Goal: Information Seeking & Learning: Learn about a topic

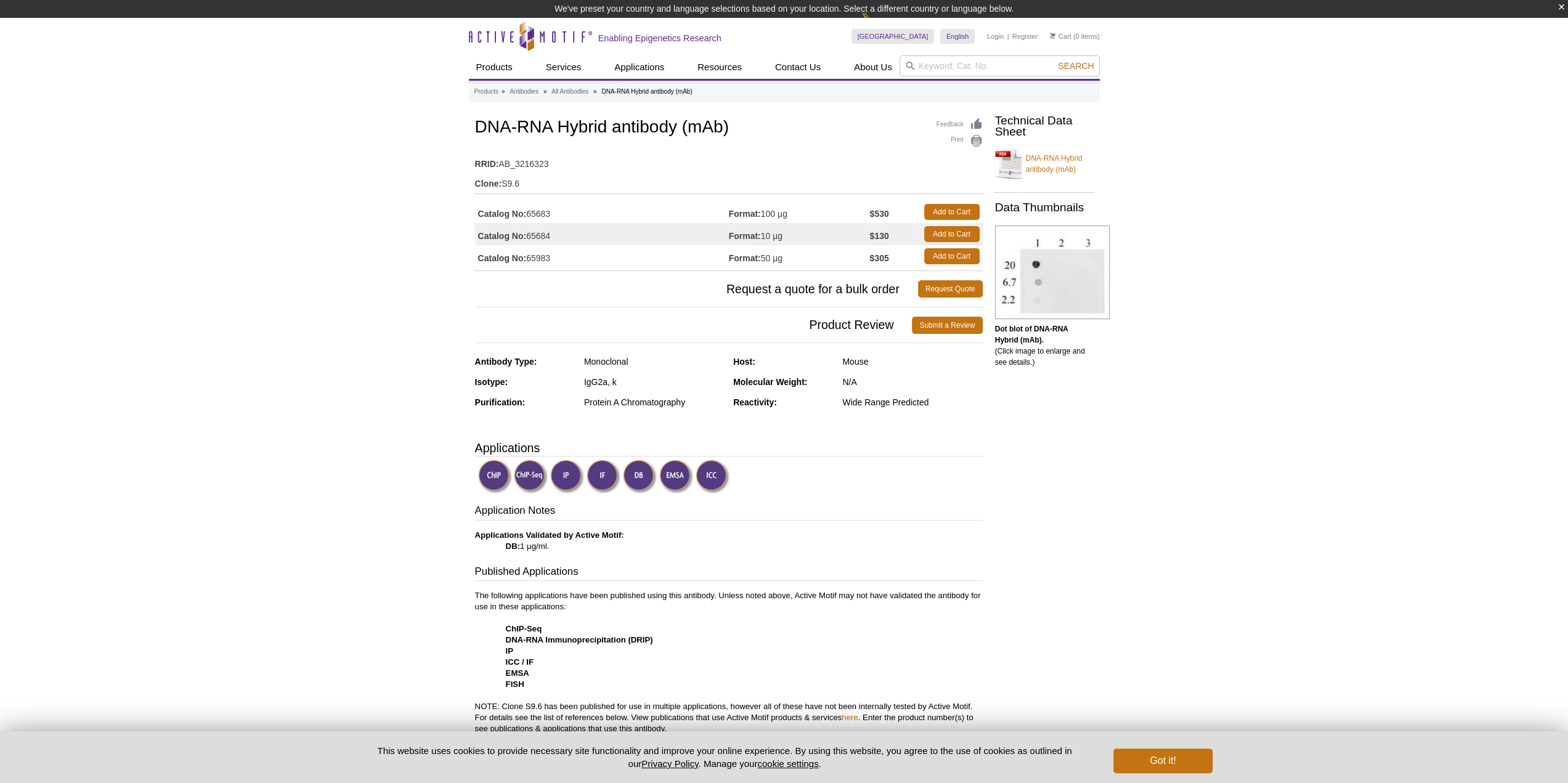
click at [961, 476] on div at bounding box center [730, 477] width 505 height 36
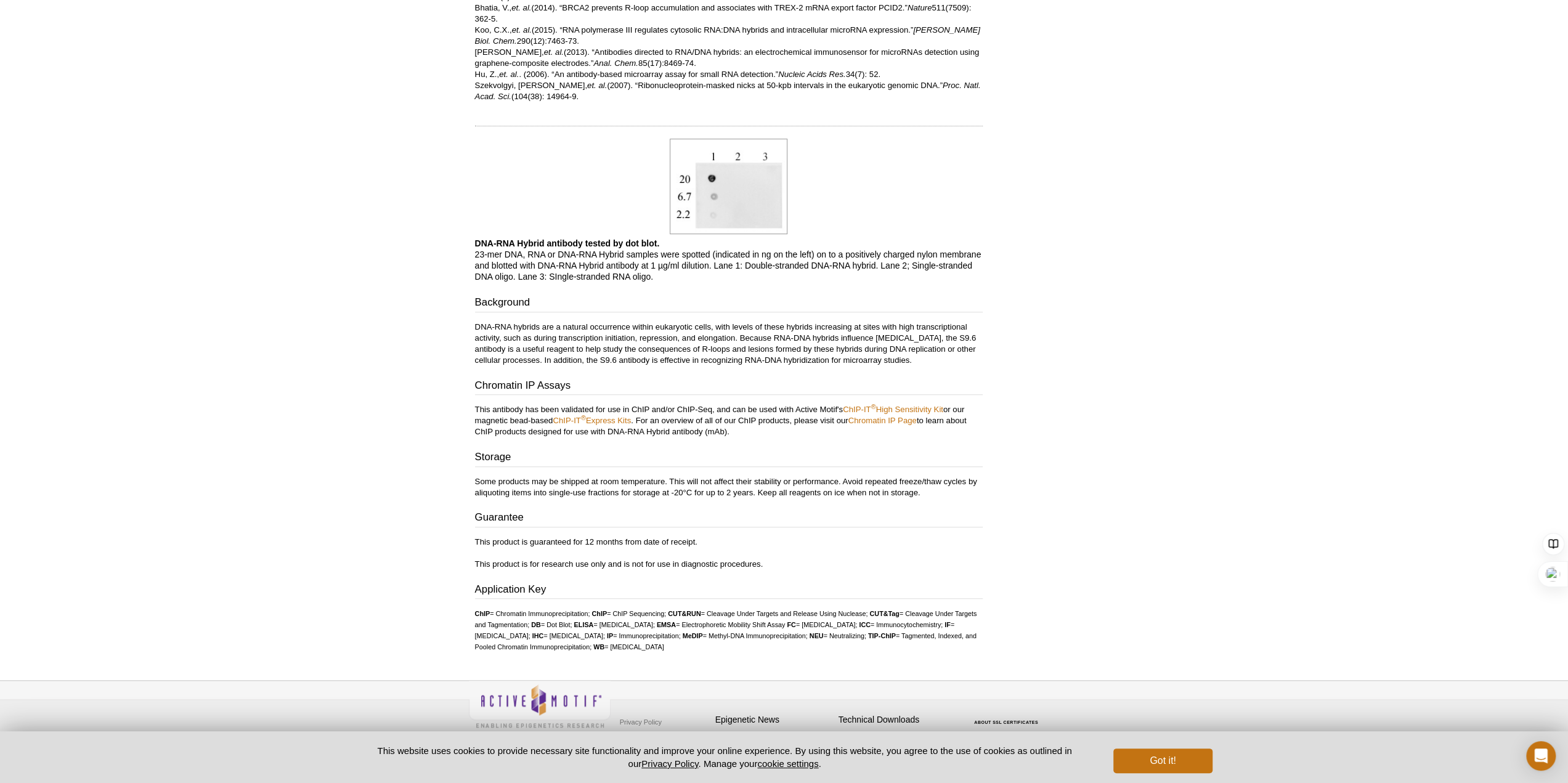
scroll to position [847, 0]
click at [545, 552] on p "This product is guaranteed for 12 months from date of receipt. This product is …" at bounding box center [729, 551] width 507 height 34
click at [557, 256] on p "DNA-RNA Hybrid antibody tested by dot blot. 23-mer DNA, RNA or DNA-RNA Hybrid s…" at bounding box center [729, 258] width 507 height 44
click at [586, 257] on p "DNA-RNA Hybrid antibody tested by dot blot. 23-mer DNA, RNA or DNA-RNA Hybrid s…" at bounding box center [729, 258] width 507 height 44
click at [583, 260] on p "DNA-RNA Hybrid antibody tested by dot blot. 23-mer DNA, RNA or DNA-RNA Hybrid s…" at bounding box center [729, 258] width 507 height 44
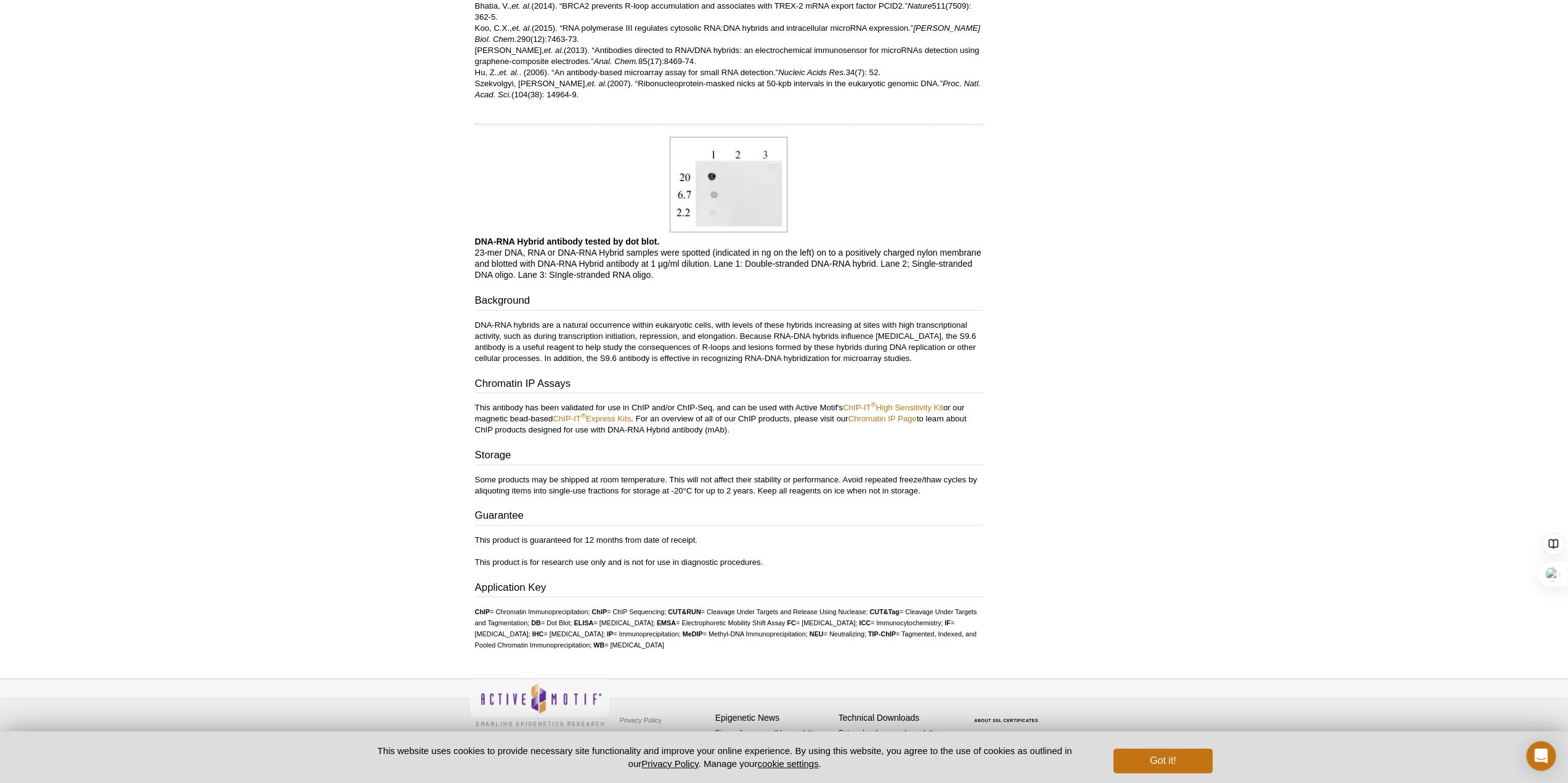
click at [583, 260] on p "DNA-RNA Hybrid antibody tested by dot blot. 23-mer DNA, RNA or DNA-RNA Hybrid s…" at bounding box center [729, 258] width 507 height 44
click at [565, 271] on p "DNA-RNA Hybrid antibody tested by dot blot. 23-mer DNA, RNA or DNA-RNA Hybrid s…" at bounding box center [729, 258] width 507 height 44
click at [664, 518] on h3 "Guarantee" at bounding box center [729, 517] width 507 height 17
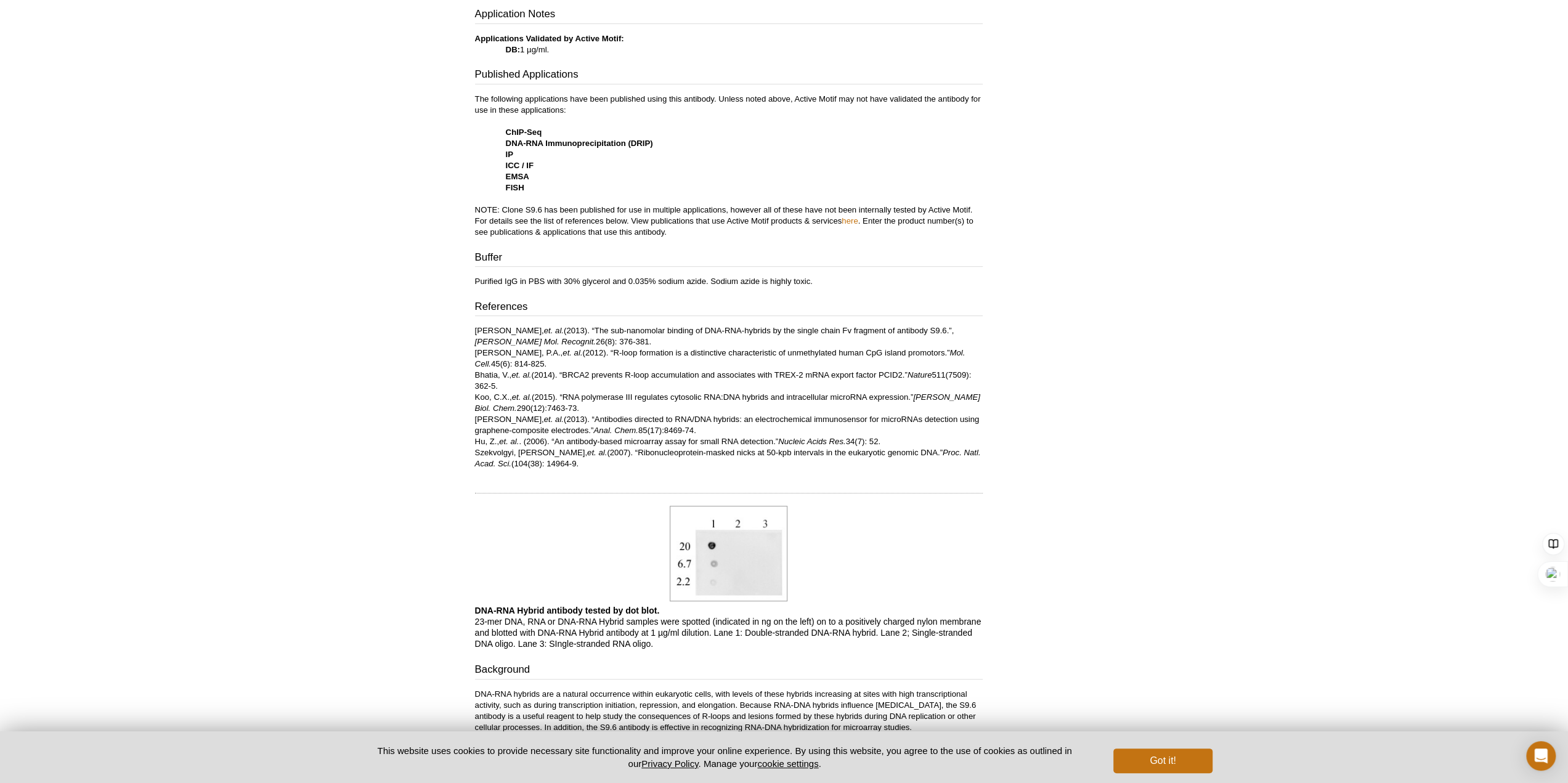
scroll to position [293, 0]
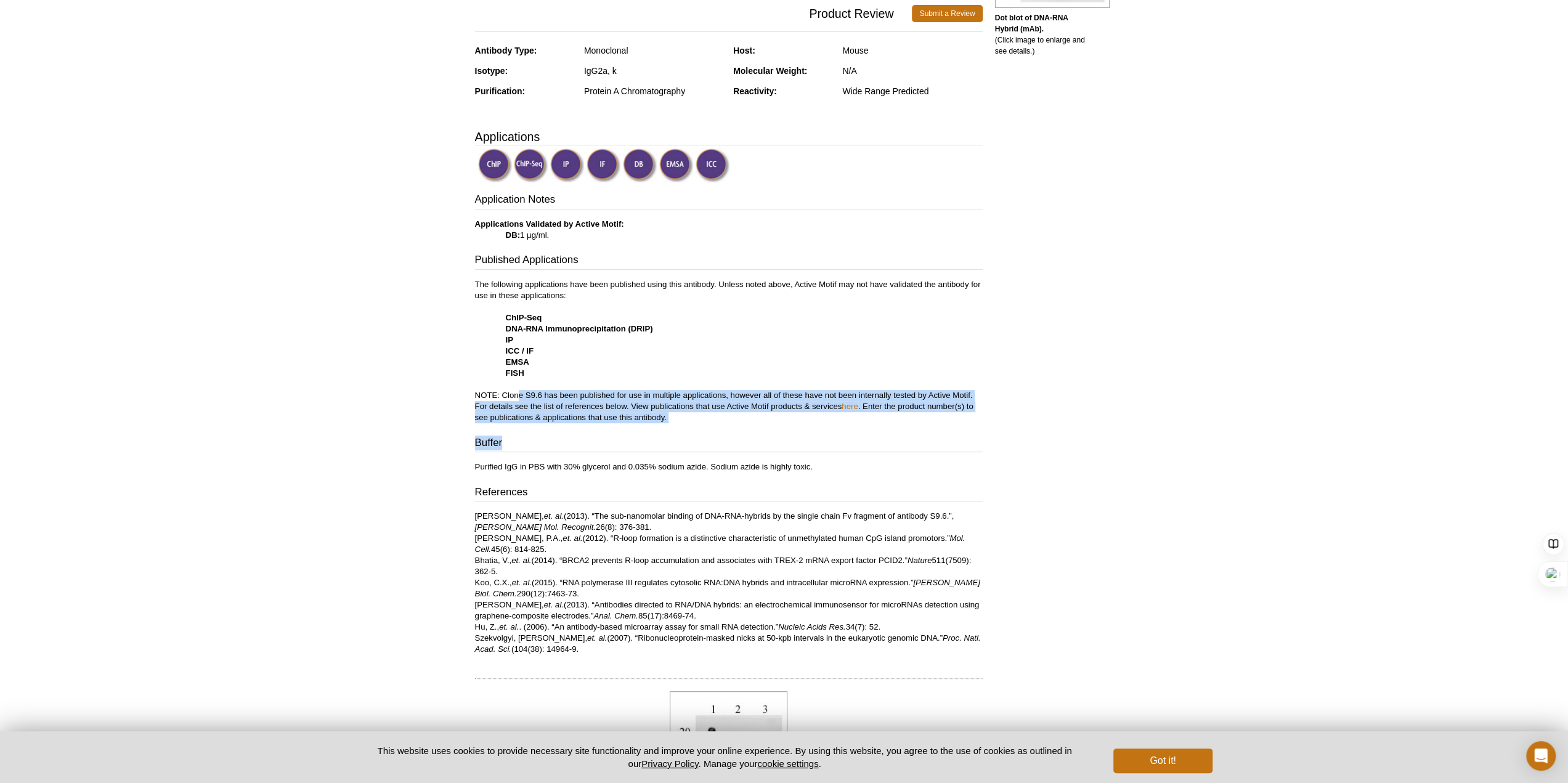
drag, startPoint x: 516, startPoint y: 392, endPoint x: 683, endPoint y: 425, distance: 170.2
click at [683, 425] on div "Application Notes Applications Validated by Active Motif: DB: 1 µg/ml. Publishe…" at bounding box center [729, 423] width 507 height 462
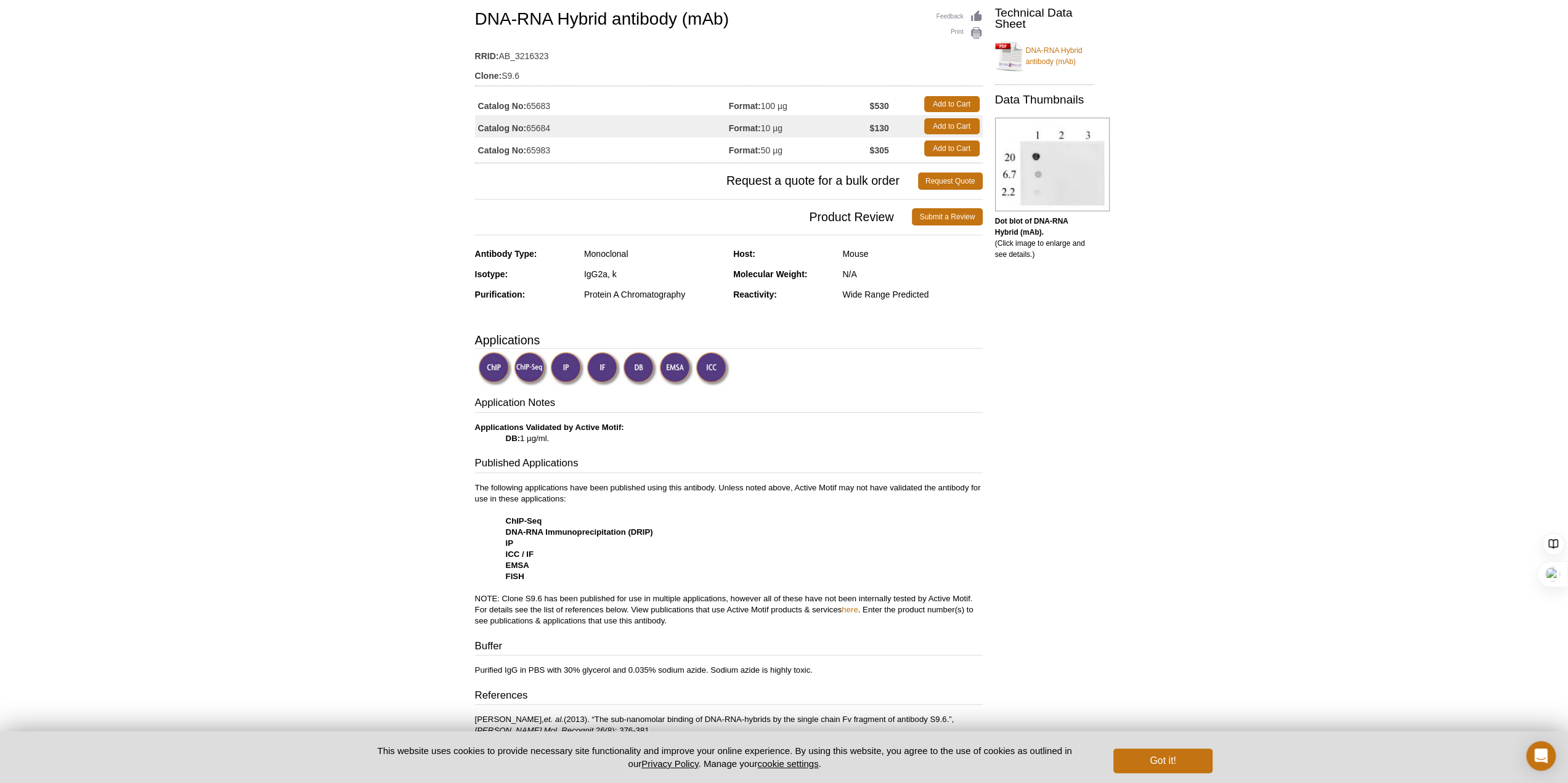
scroll to position [47, 0]
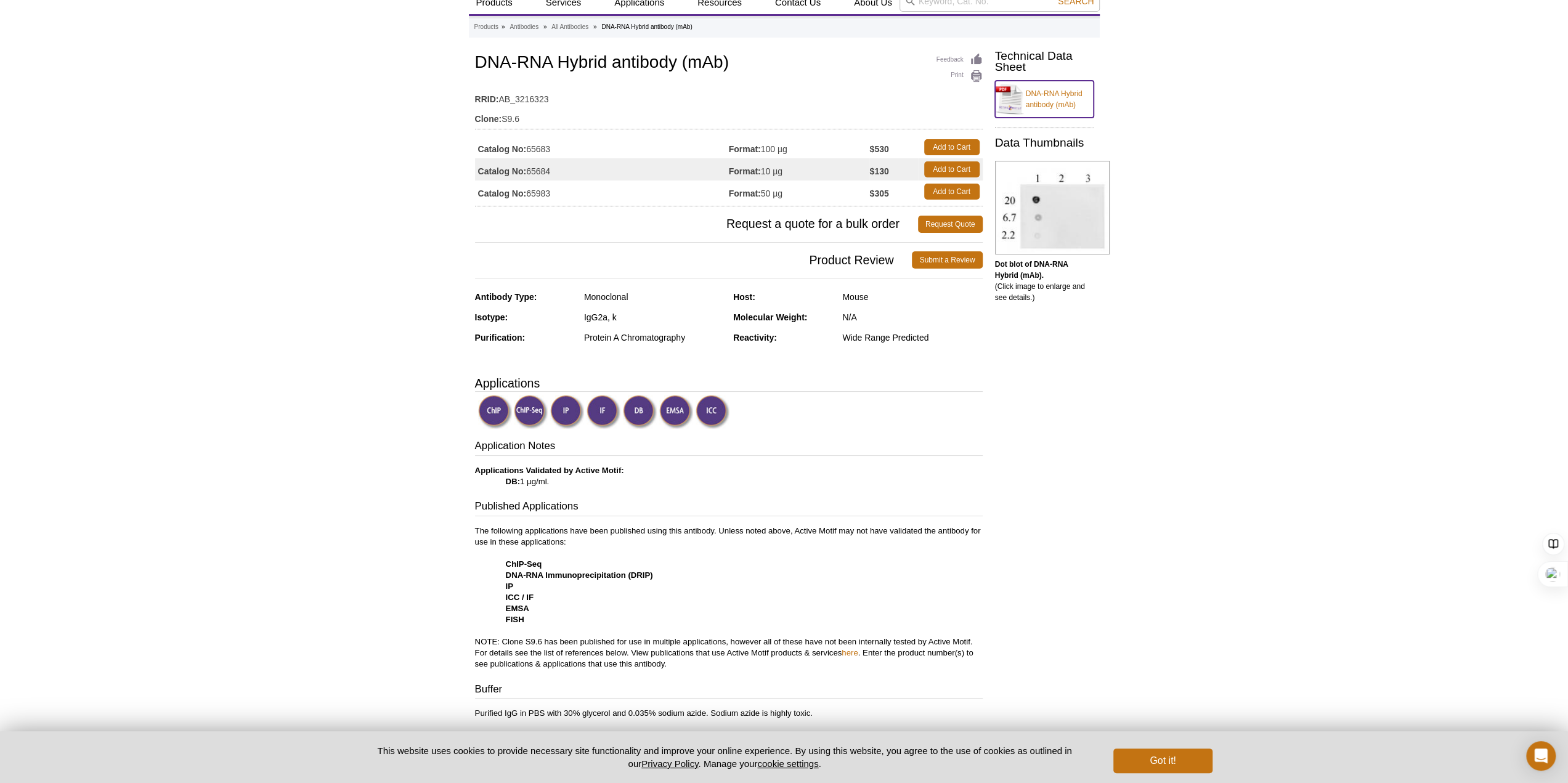
click at [1041, 104] on link "DNA-RNA Hybrid antibody (mAb)" at bounding box center [1044, 99] width 99 height 37
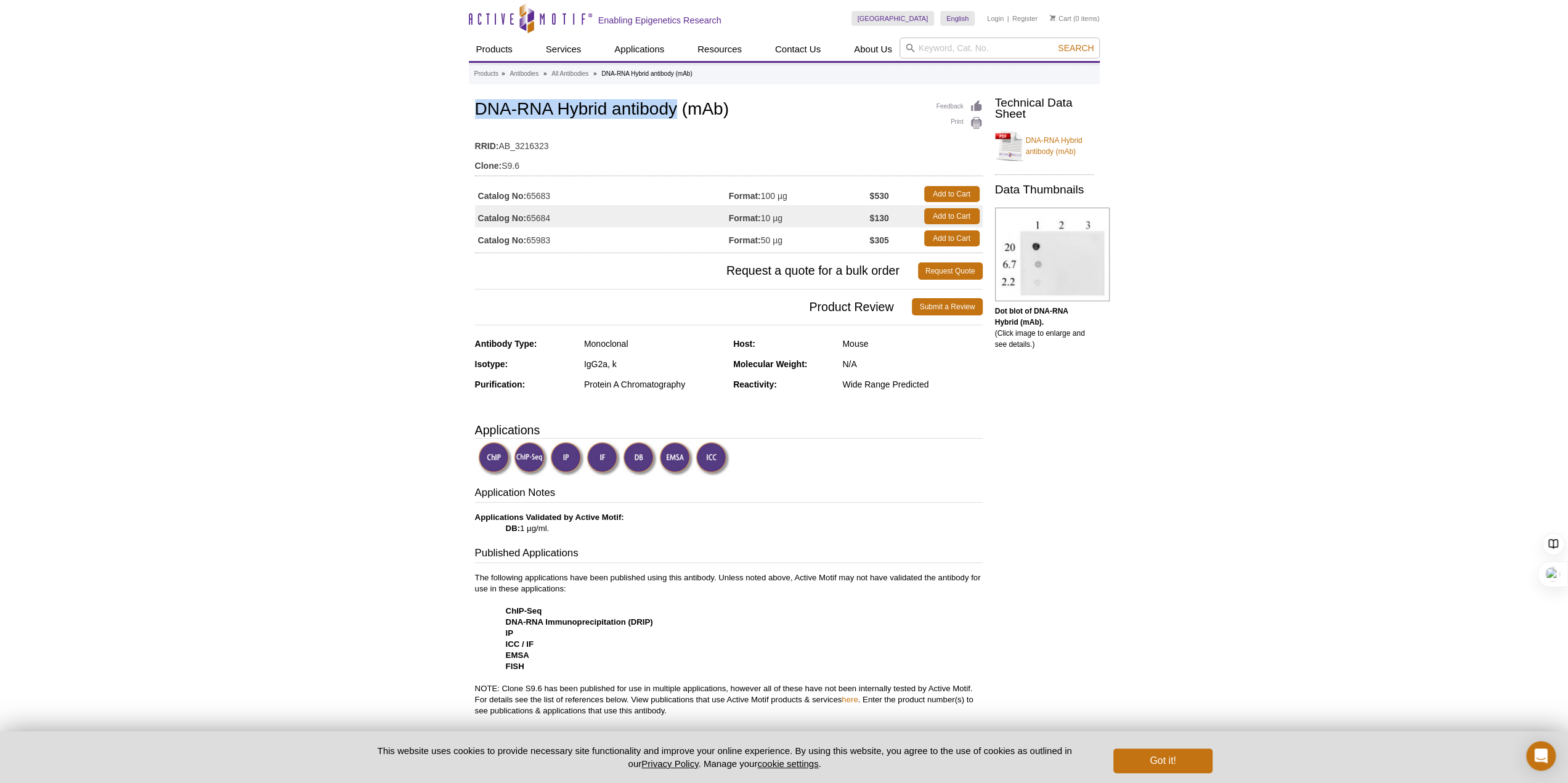
drag, startPoint x: 674, startPoint y: 108, endPoint x: 477, endPoint y: 110, distance: 197.0
click at [477, 110] on h1 "DNA-RNA Hybrid antibody (mAb)" at bounding box center [729, 110] width 507 height 21
drag, startPoint x: 601, startPoint y: 74, endPoint x: 650, endPoint y: 72, distance: 49.0
click at [650, 72] on ul "Products » Antibodies » All Antibodies » DNA-RNA Hybrid antibody (mAb)" at bounding box center [785, 74] width 620 height 11
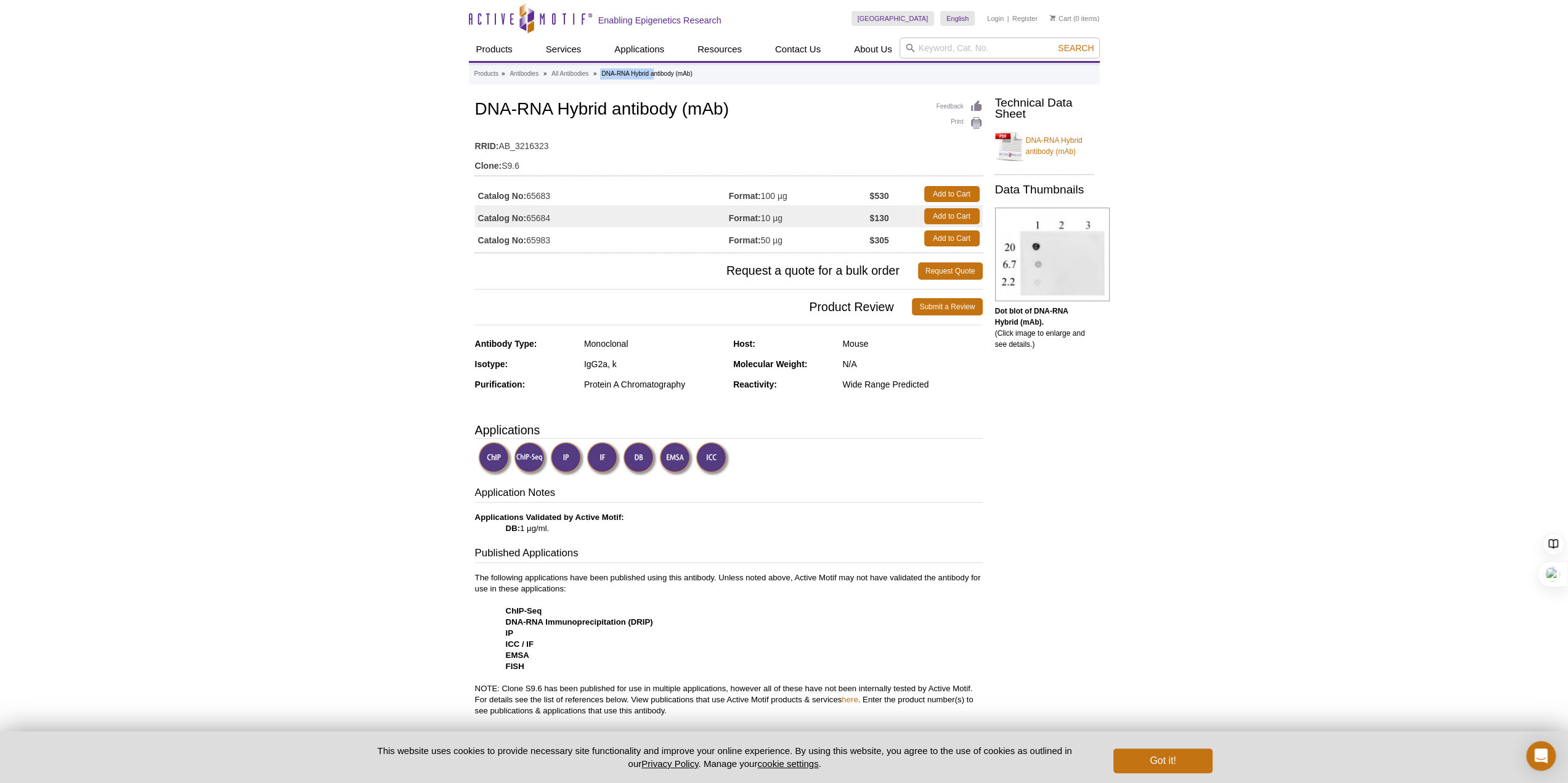
copy ul "DNA-RNA Hybrid"
click at [1007, 51] on input "search" at bounding box center [1000, 48] width 200 height 21
paste input "DNA-RNA Hybrid"
type input "DNA-RNA Hybrid"
click at [1054, 42] on button "Search" at bounding box center [1076, 48] width 43 height 11
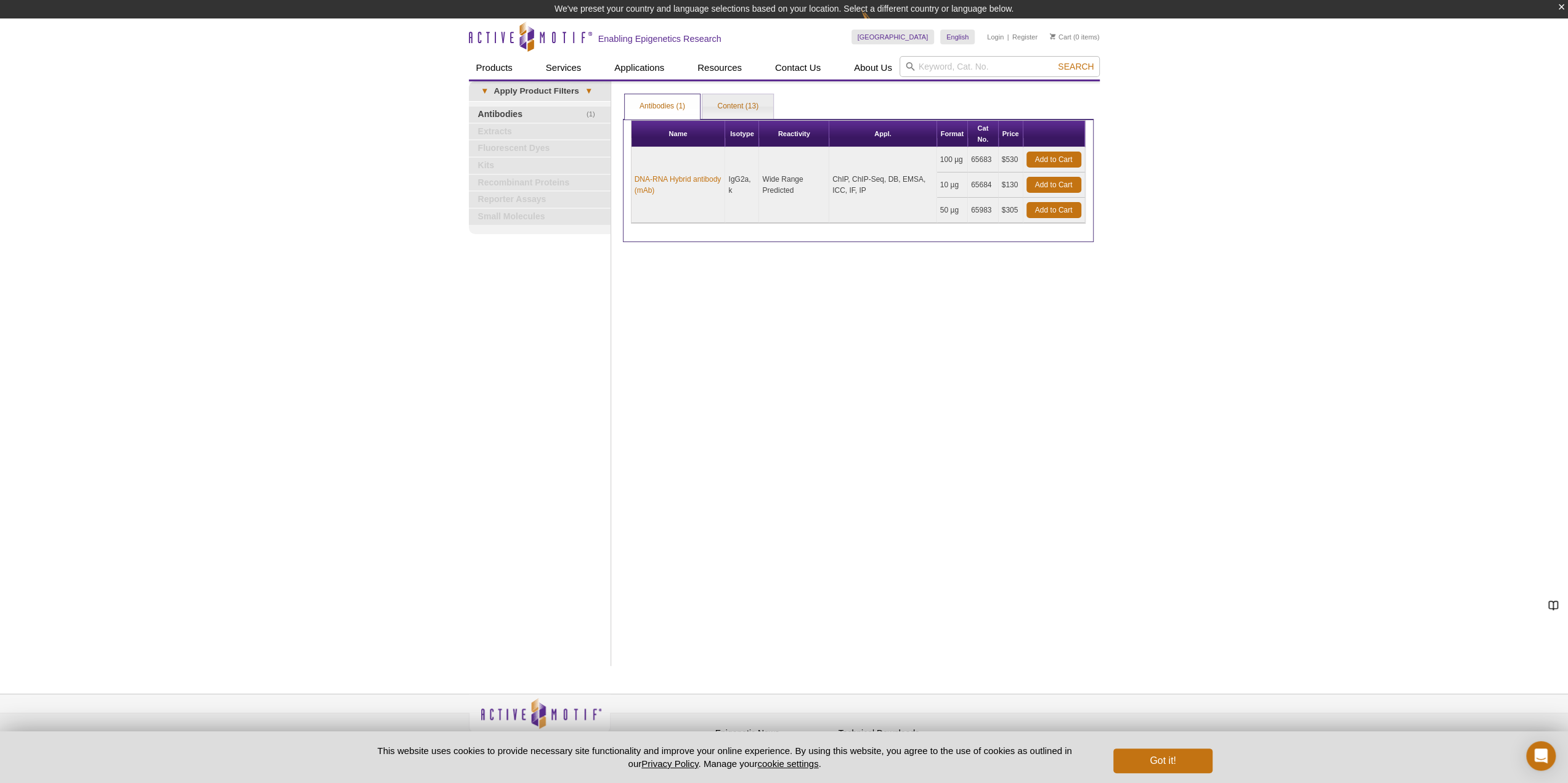
click at [834, 422] on div "Print Results Antibodies (1) Content (13) Antibodies (1) Antibodies (1) Content…" at bounding box center [858, 374] width 483 height 584
click at [735, 91] on div "Print Results Antibodies (1) Content (13) Antibodies (1) Antibodies (1) Content…" at bounding box center [858, 374] width 483 height 584
click at [735, 106] on link "Content (13)" at bounding box center [738, 106] width 71 height 24
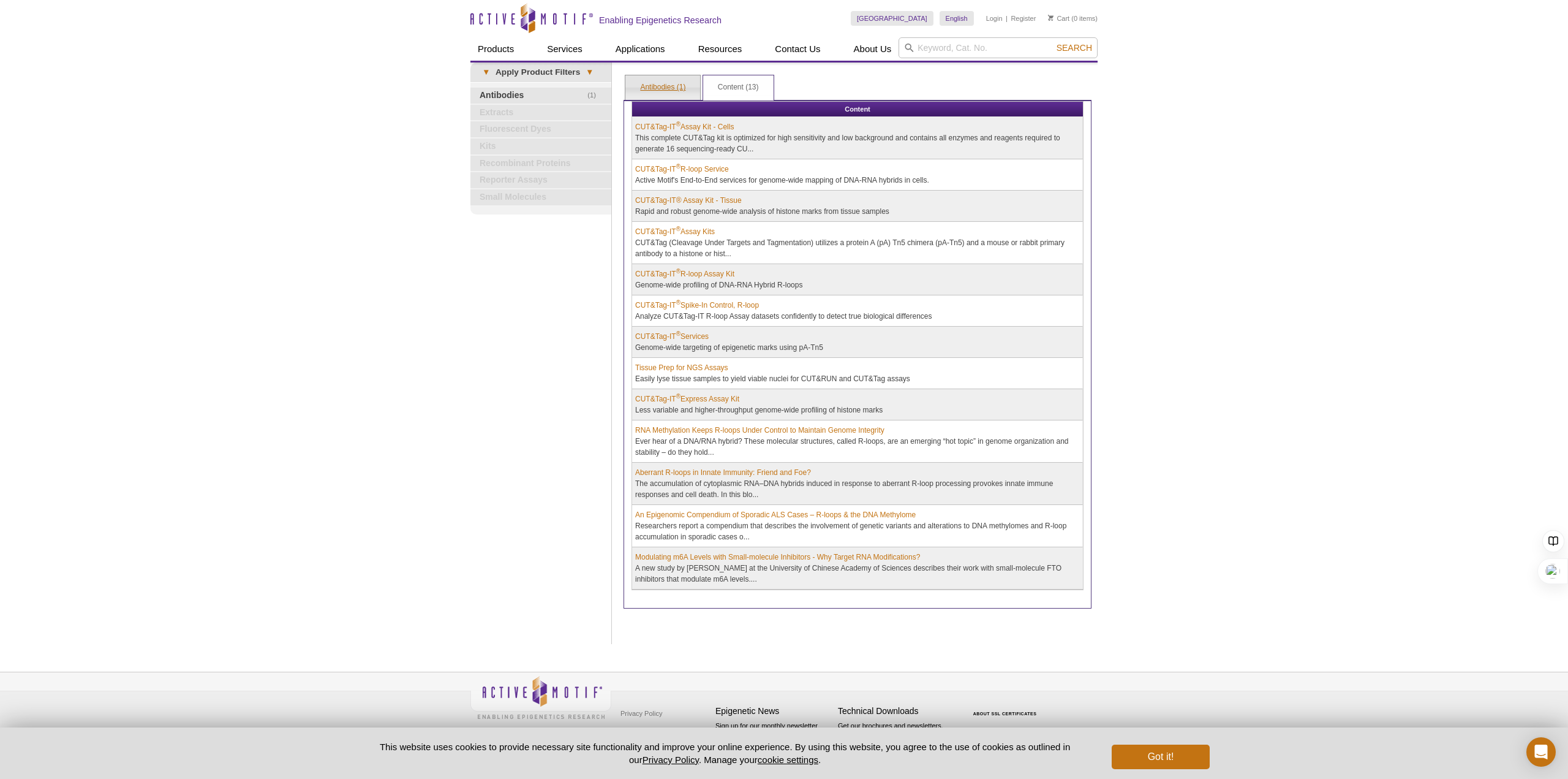
click at [682, 82] on link "Antibodies (1)" at bounding box center [662, 87] width 75 height 24
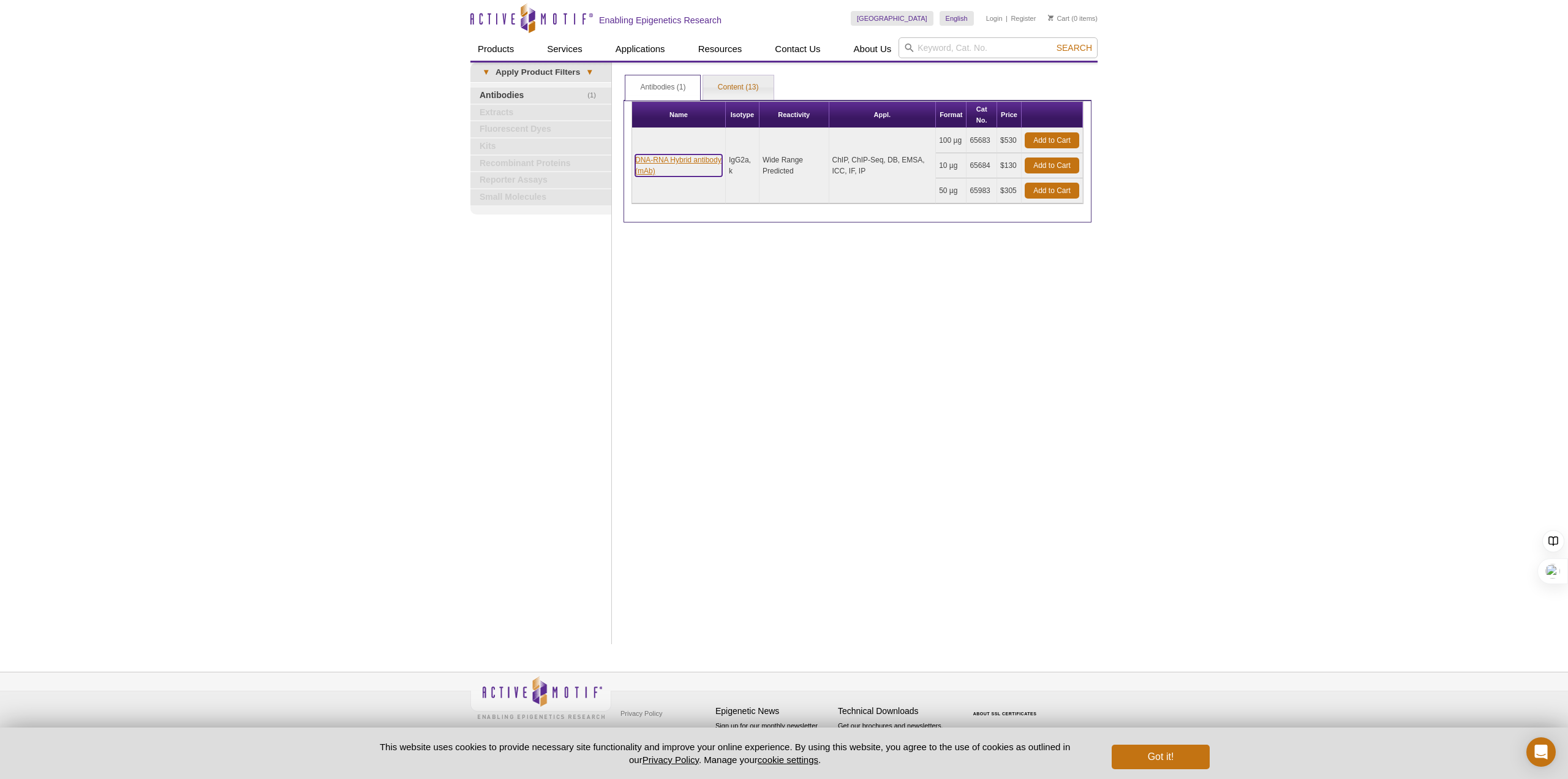
click at [654, 167] on link "DNA-RNA Hybrid antibody (mAb)" at bounding box center [678, 165] width 87 height 22
click at [680, 156] on link "DNA-RNA Hybrid antibody (mAb)" at bounding box center [678, 165] width 87 height 22
click at [1147, 749] on button "Got it!" at bounding box center [1161, 756] width 98 height 24
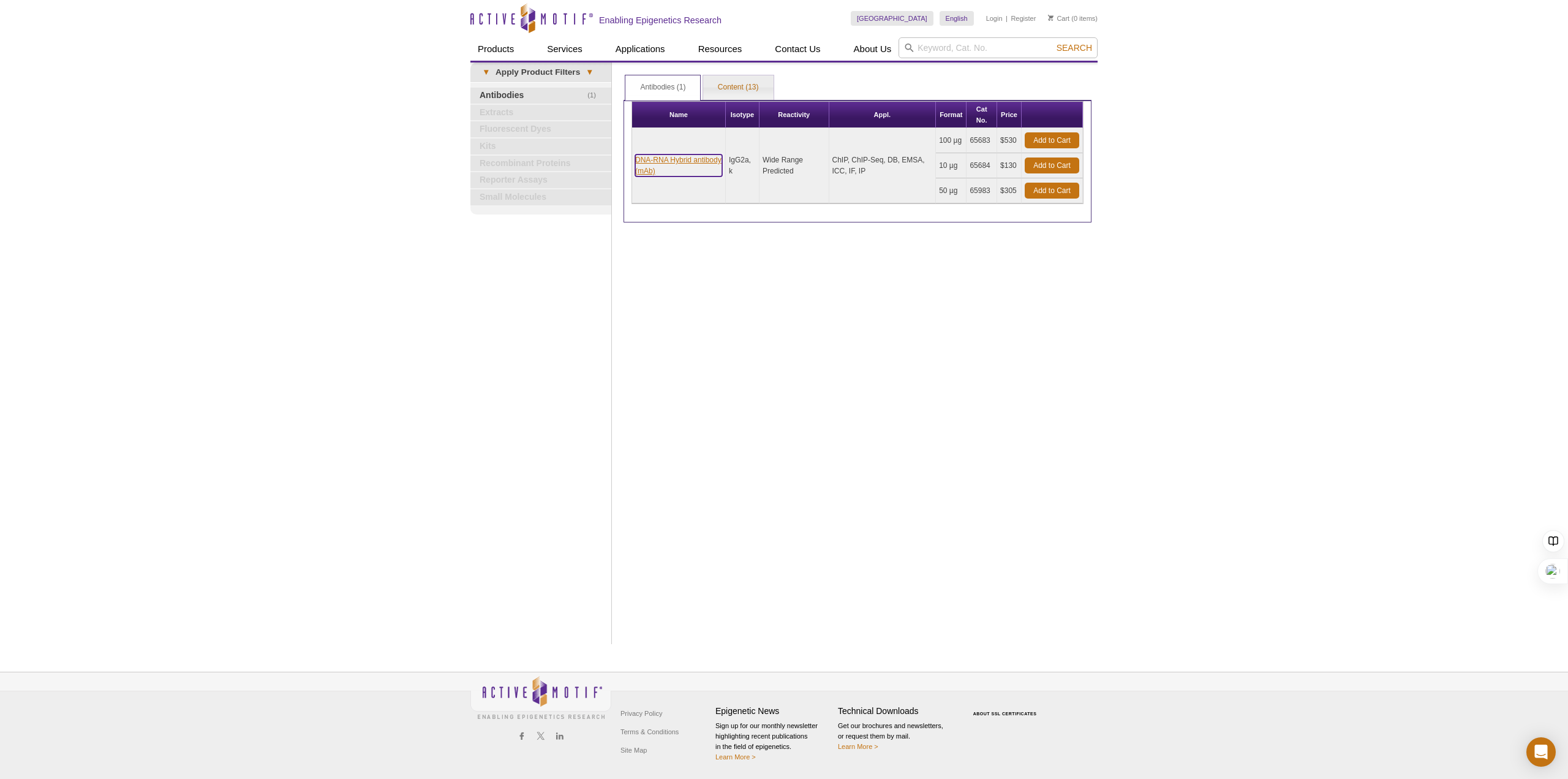
click at [697, 159] on link "DNA-RNA Hybrid antibody (mAb)" at bounding box center [678, 165] width 87 height 22
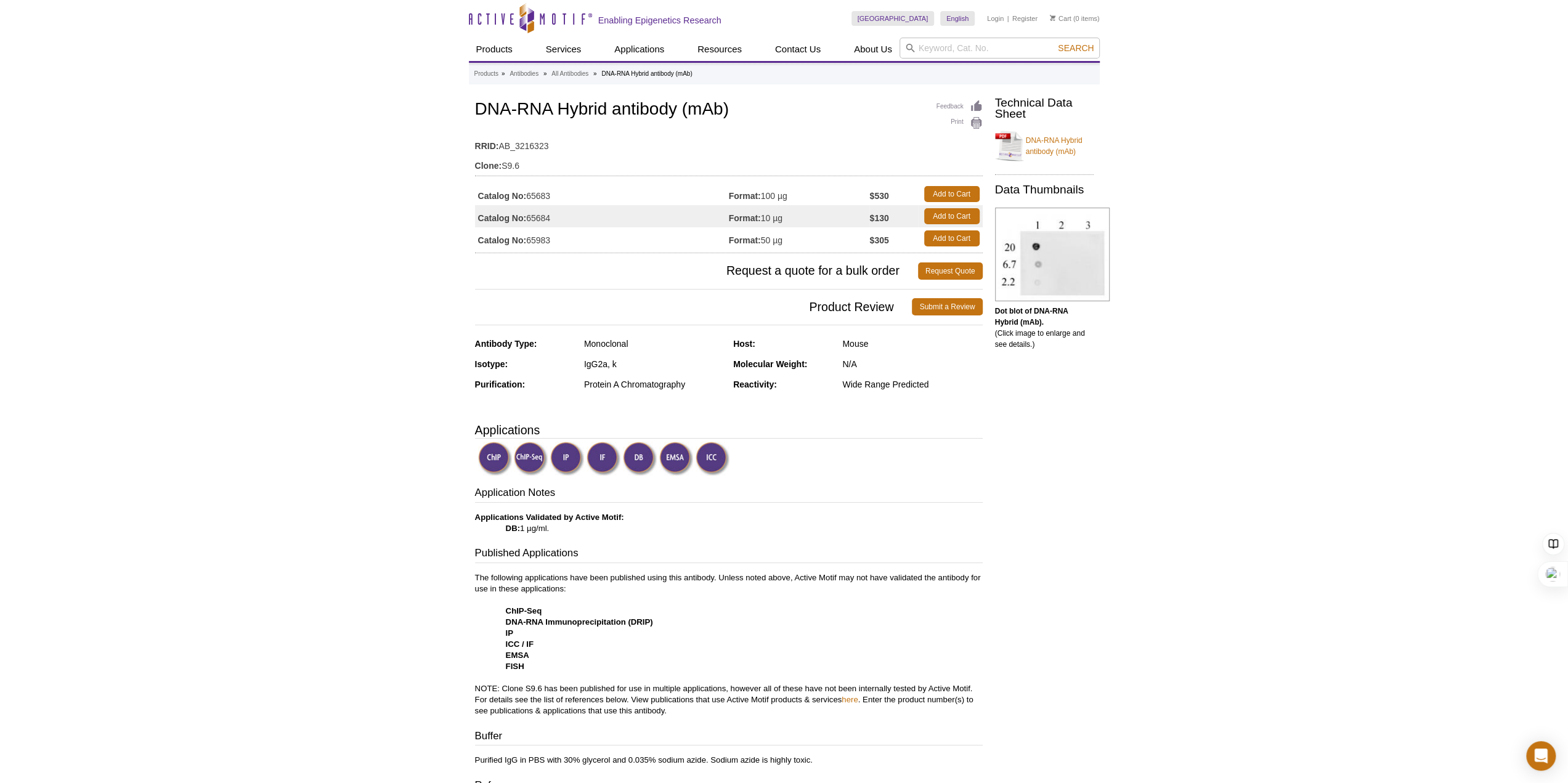
click at [815, 469] on div at bounding box center [730, 459] width 505 height 36
click at [1257, 512] on div "Active Motif Logo Enabling Epigenetics Research 0 Search Skip to content Active…" at bounding box center [784, 771] width 1568 height 1542
click at [660, 359] on div "IgG2a, k" at bounding box center [654, 364] width 140 height 11
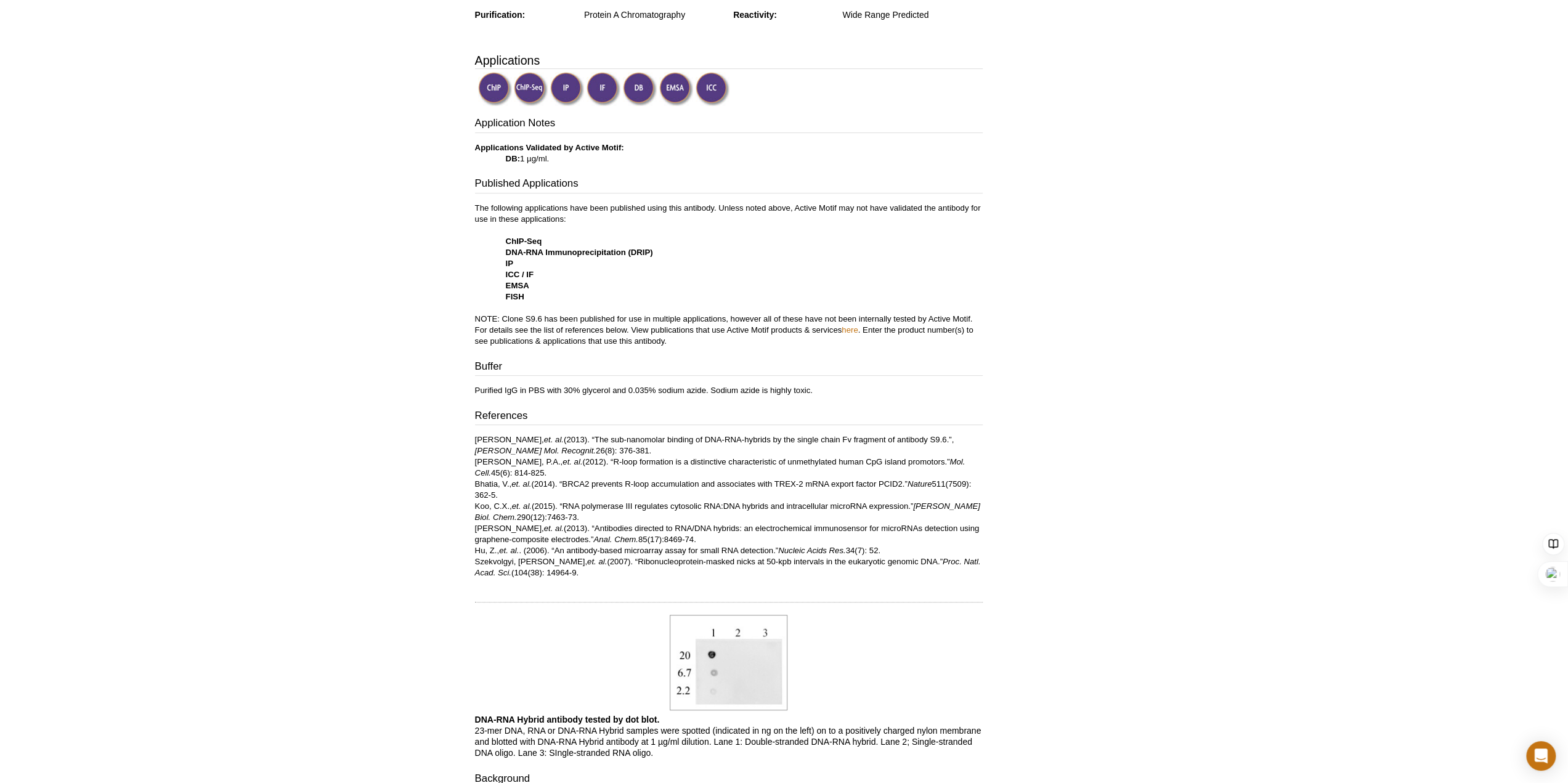
scroll to position [431, 0]
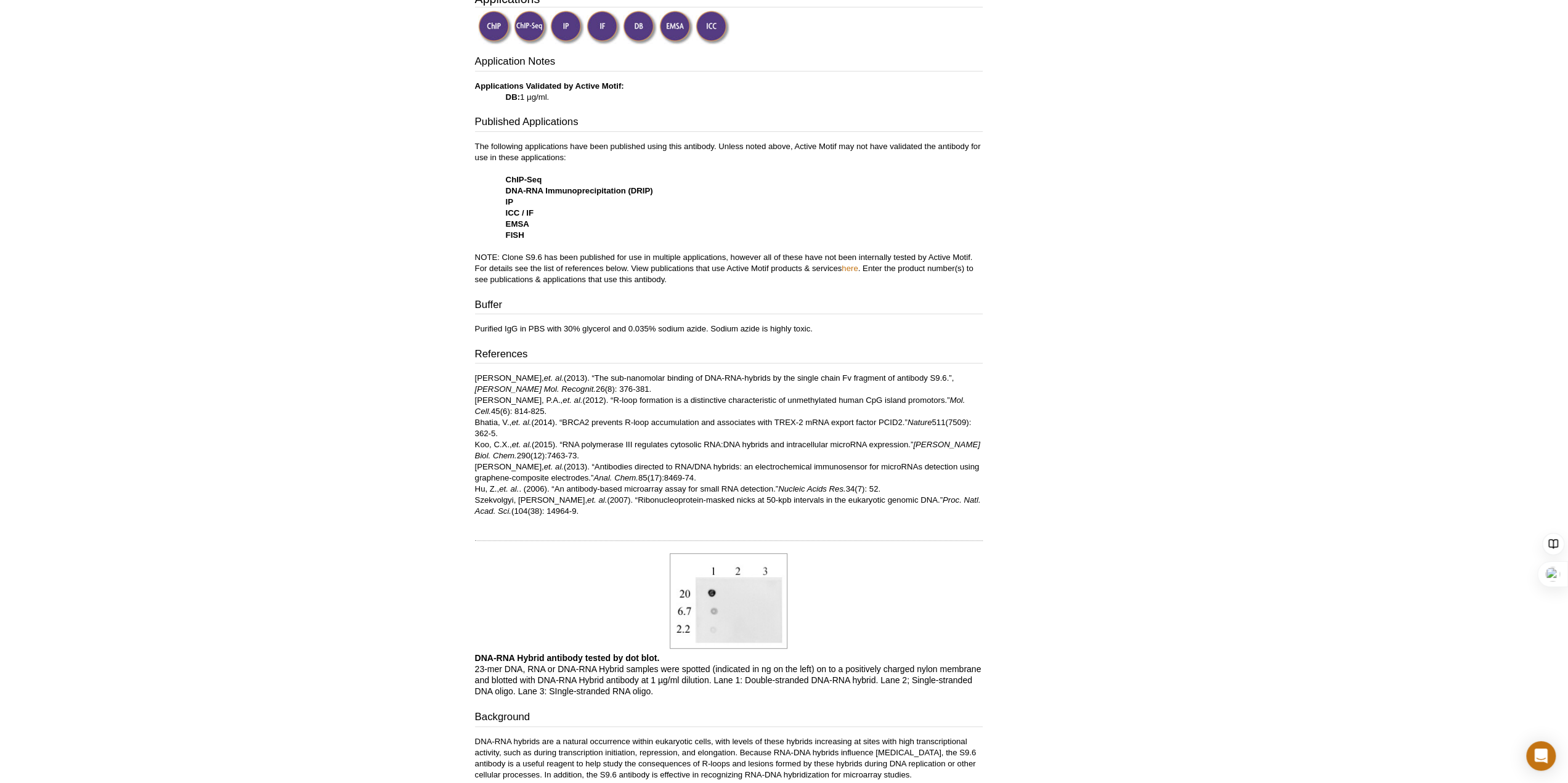
click at [1039, 348] on div "Technical Data Sheet DNA-RNA Hybrid antibody (mAb) Data Thumbnails Dot blot of …" at bounding box center [1041, 366] width 117 height 1400
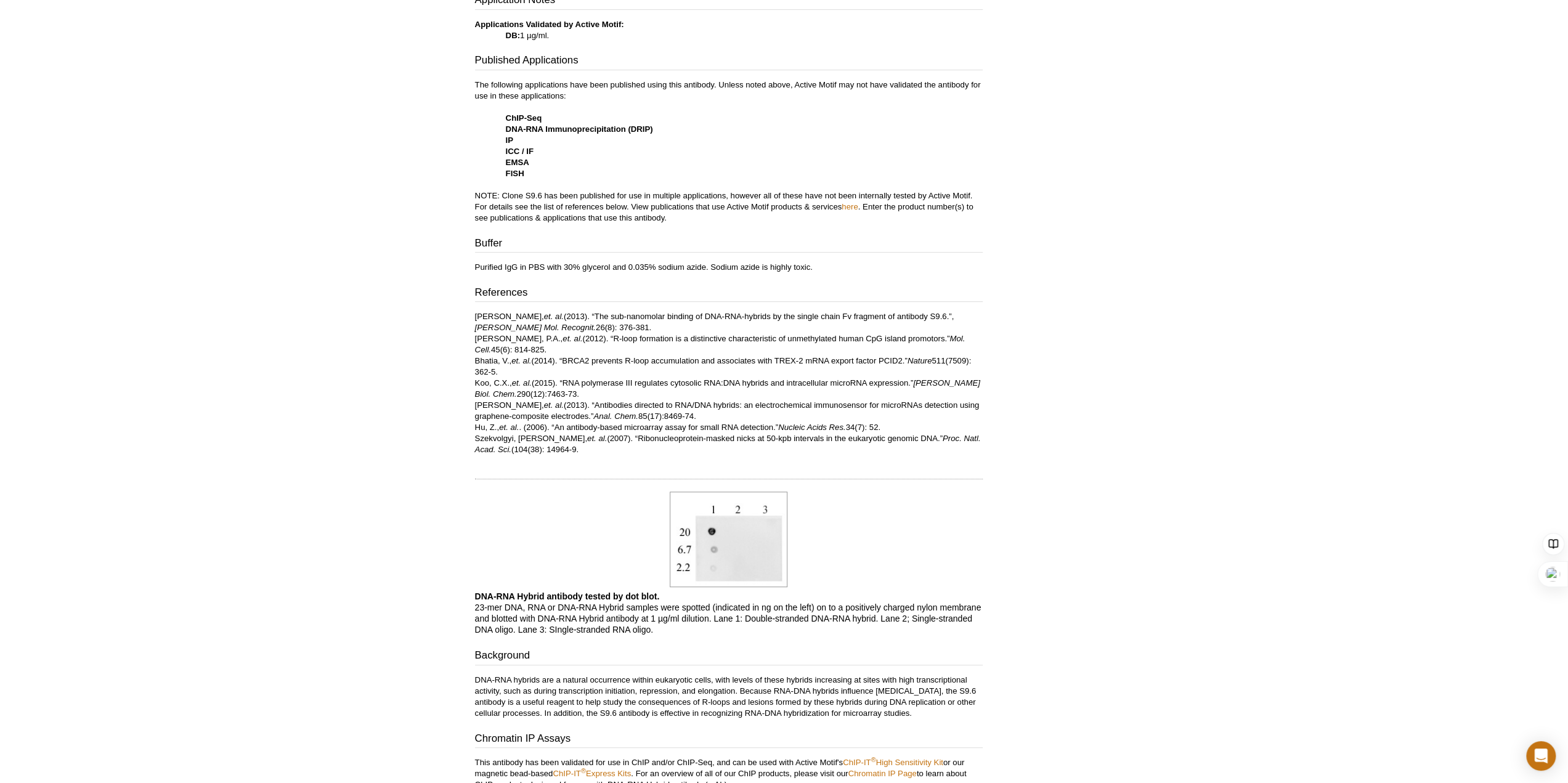
scroll to position [554, 0]
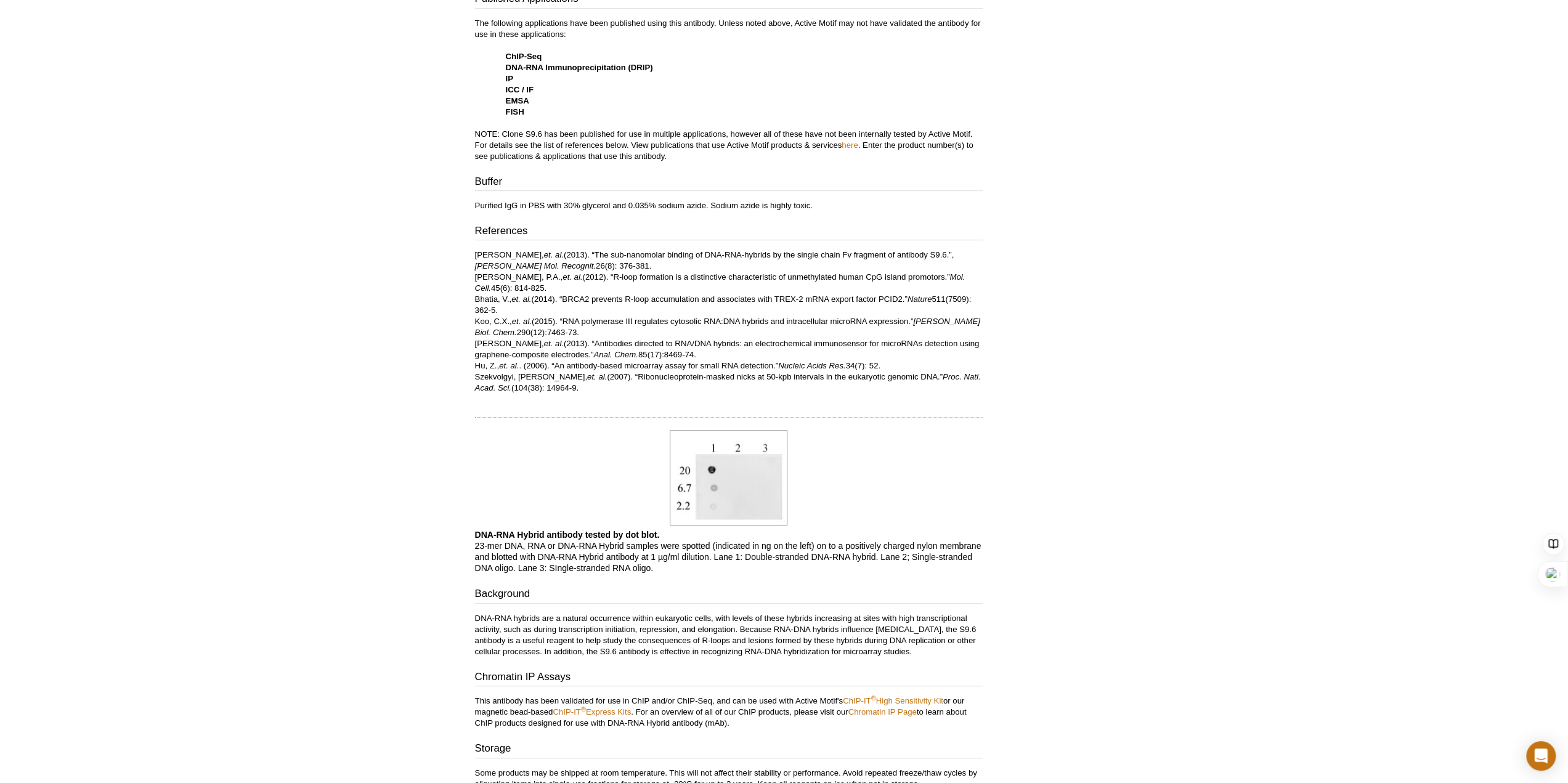
click at [567, 319] on p "Phillips, D.D., et. al. (2013). “The sub-nanomolar binding of DNA-RNA-hybrids b…" at bounding box center [729, 321] width 507 height 144
click at [566, 343] on p "Phillips, D.D., et. al. (2013). “The sub-nanomolar binding of DNA-RNA-hybrids b…" at bounding box center [729, 321] width 507 height 144
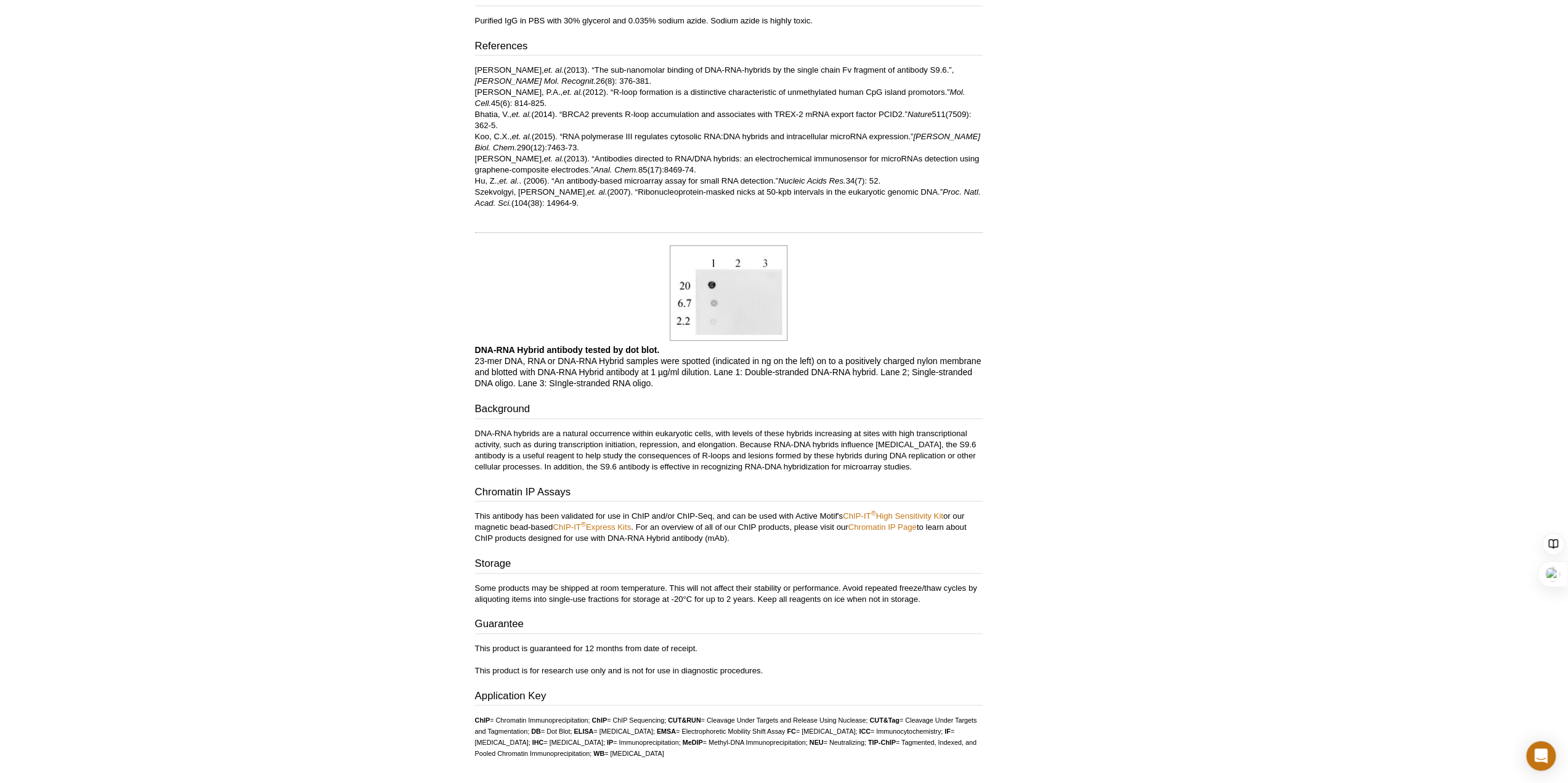
scroll to position [801, 0]
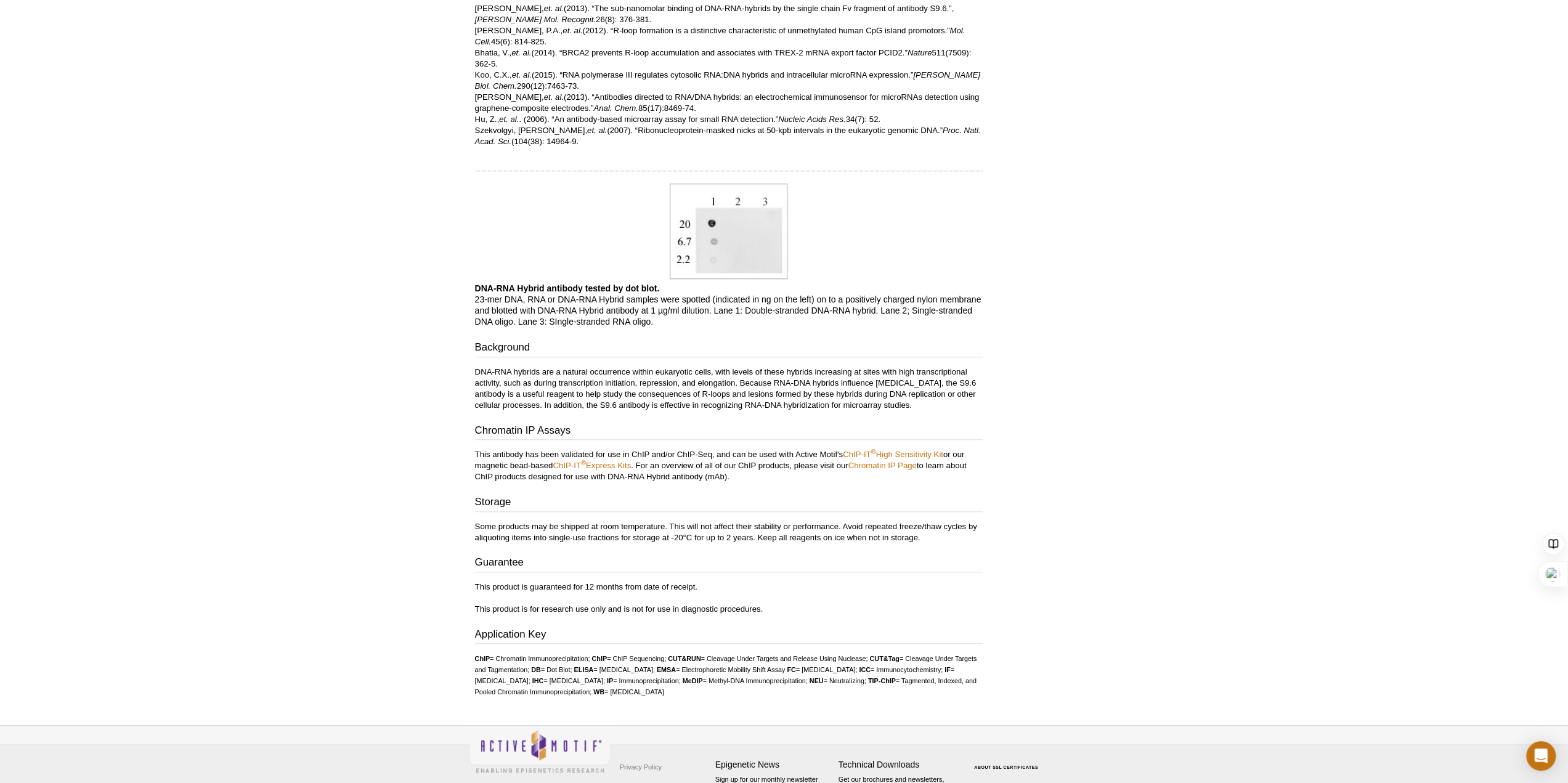
click at [551, 306] on p "DNA-RNA Hybrid antibody tested by dot blot. 23-mer DNA, RNA or DNA-RNA Hybrid s…" at bounding box center [729, 305] width 507 height 44
click at [516, 370] on p "DNA-RNA hybrids are a natural occurrence within eukaryotic cells, with levels o…" at bounding box center [729, 389] width 507 height 44
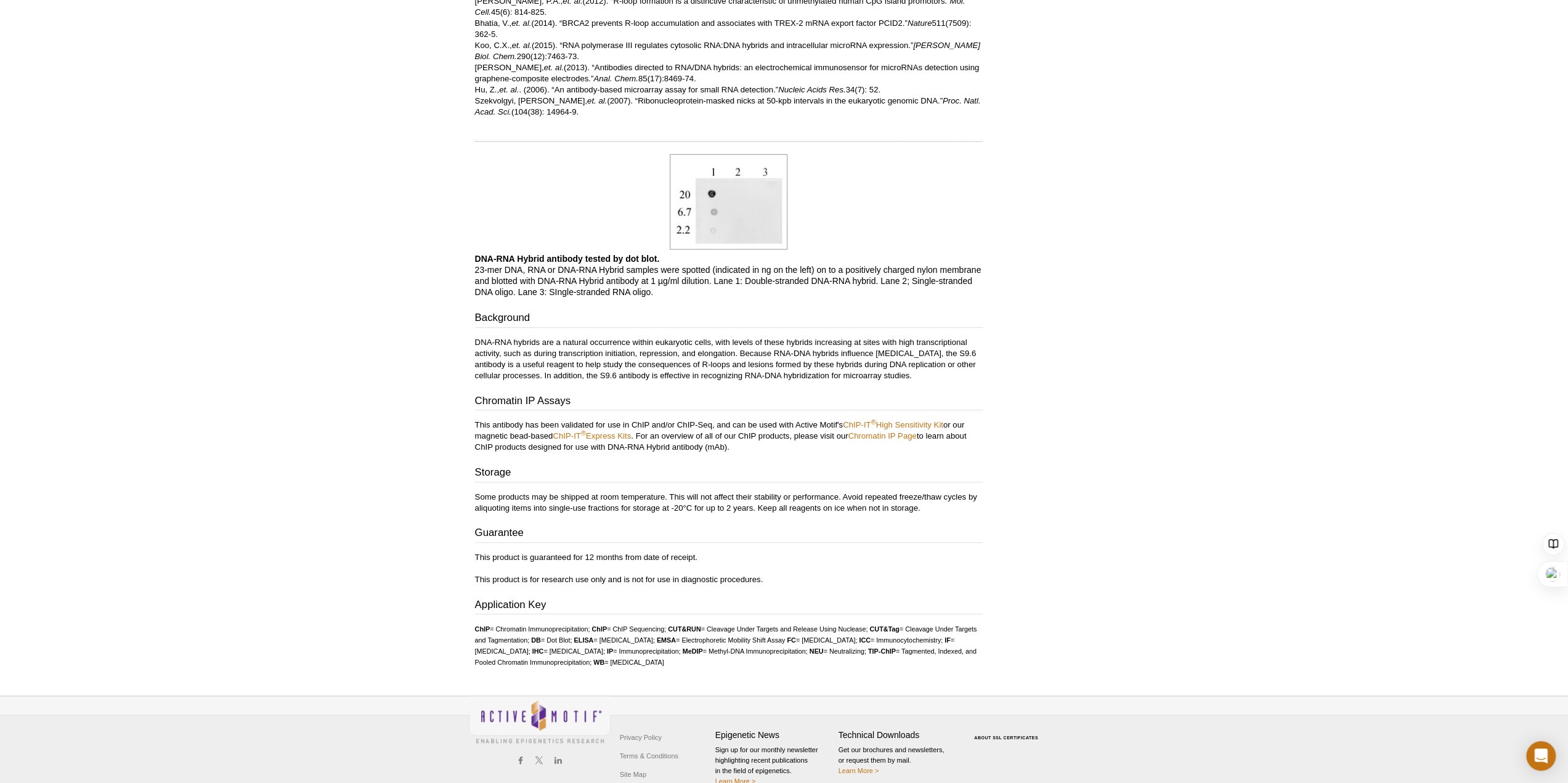
scroll to position [847, 0]
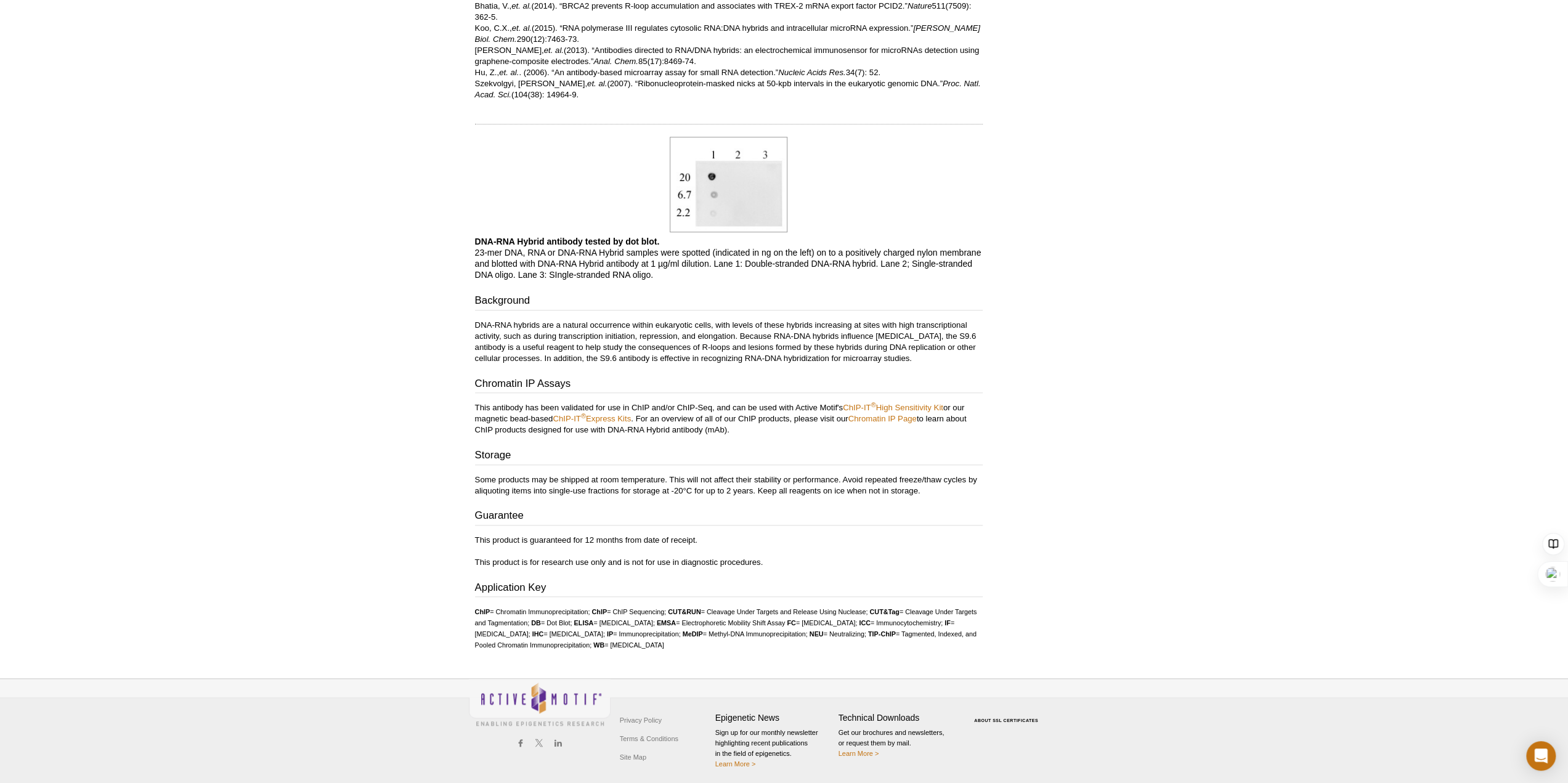
click at [590, 537] on p "This product is guaranteed for 12 months from date of receipt. This product is …" at bounding box center [729, 551] width 507 height 34
drag, startPoint x: 473, startPoint y: 536, endPoint x: 709, endPoint y: 541, distance: 236.1
click at [716, 539] on p "This product is guaranteed for 12 months from date of receipt. This product is …" at bounding box center [729, 551] width 507 height 34
click at [708, 557] on p "This product is guaranteed for 12 months from date of receipt. This product is …" at bounding box center [729, 551] width 507 height 34
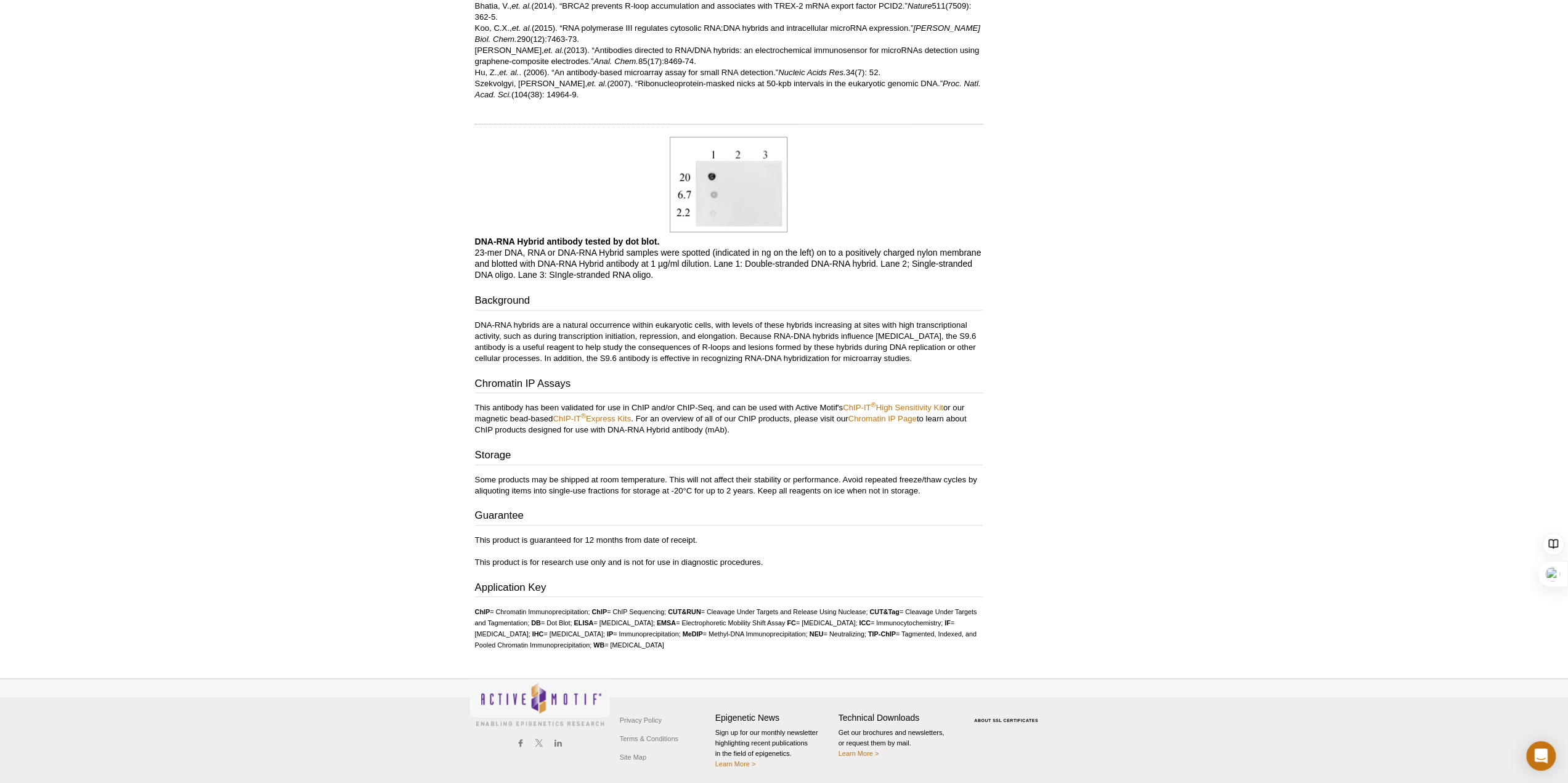
click at [820, 557] on p "This product is guaranteed for 12 months from date of receipt. This product is …" at bounding box center [729, 551] width 507 height 34
drag, startPoint x: 489, startPoint y: 263, endPoint x: 660, endPoint y: 262, distance: 171.0
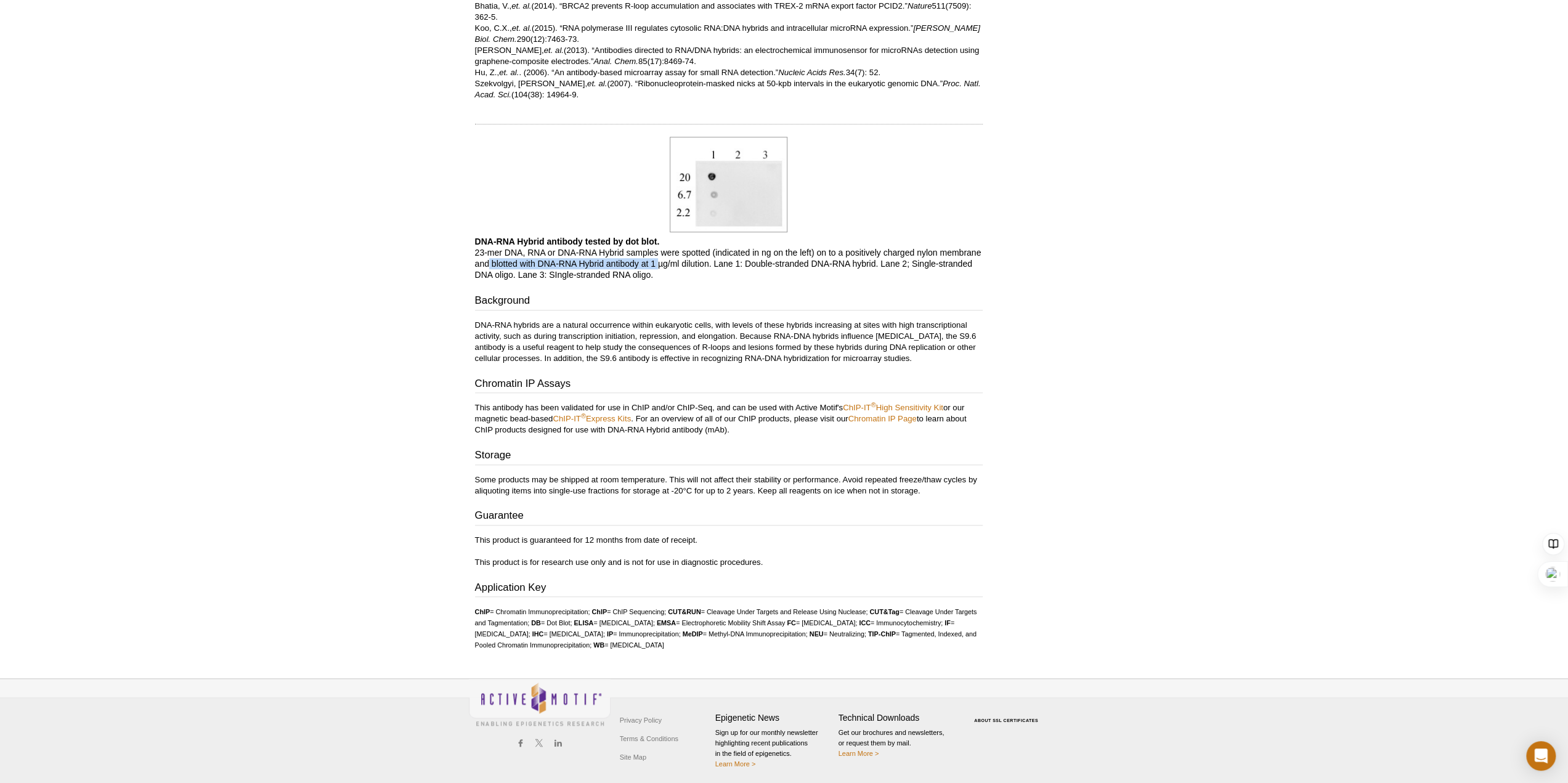
click at [660, 262] on p "DNA-RNA Hybrid antibody tested by dot blot. 23-mer DNA, RNA or DNA-RNA Hybrid s…" at bounding box center [729, 258] width 507 height 44
click at [624, 278] on p "DNA-RNA Hybrid antibody tested by dot blot. 23-mer DNA, RNA or DNA-RNA Hybrid s…" at bounding box center [729, 258] width 507 height 44
click at [622, 261] on p "DNA-RNA Hybrid antibody tested by dot blot. 23-mer DNA, RNA or DNA-RNA Hybrid s…" at bounding box center [729, 258] width 507 height 44
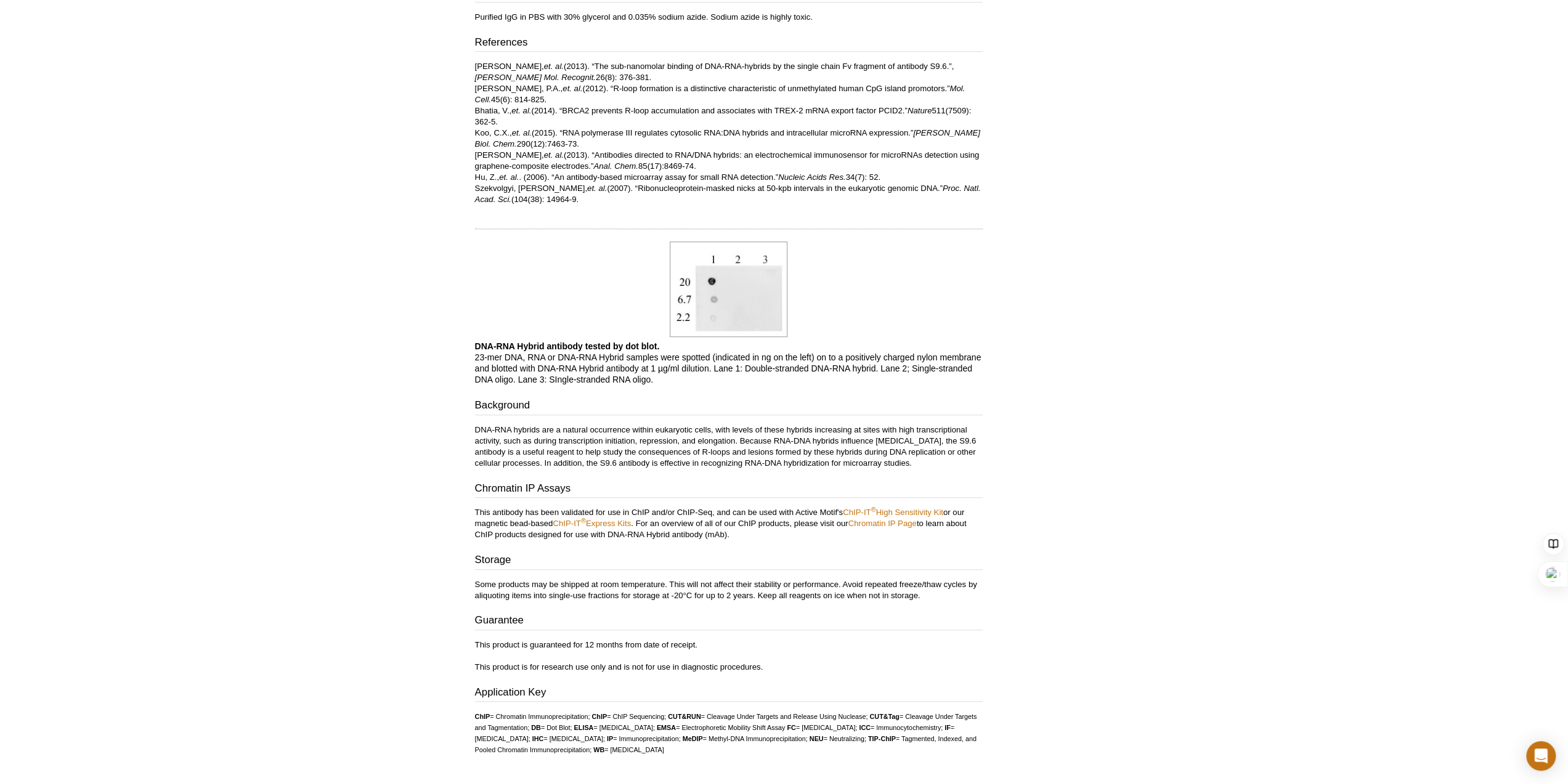
scroll to position [663, 0]
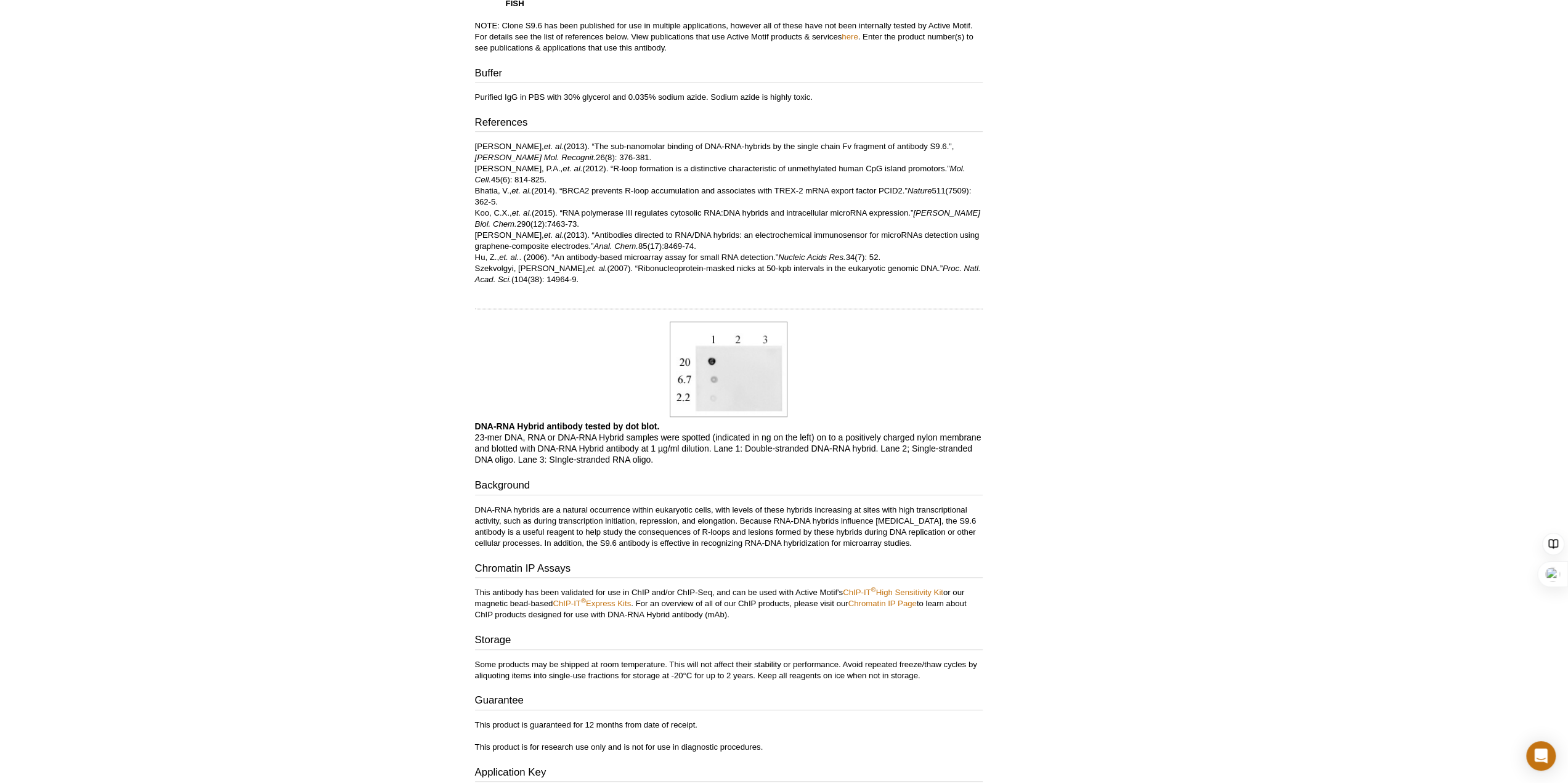
click at [840, 634] on h3 "Storage" at bounding box center [729, 641] width 507 height 17
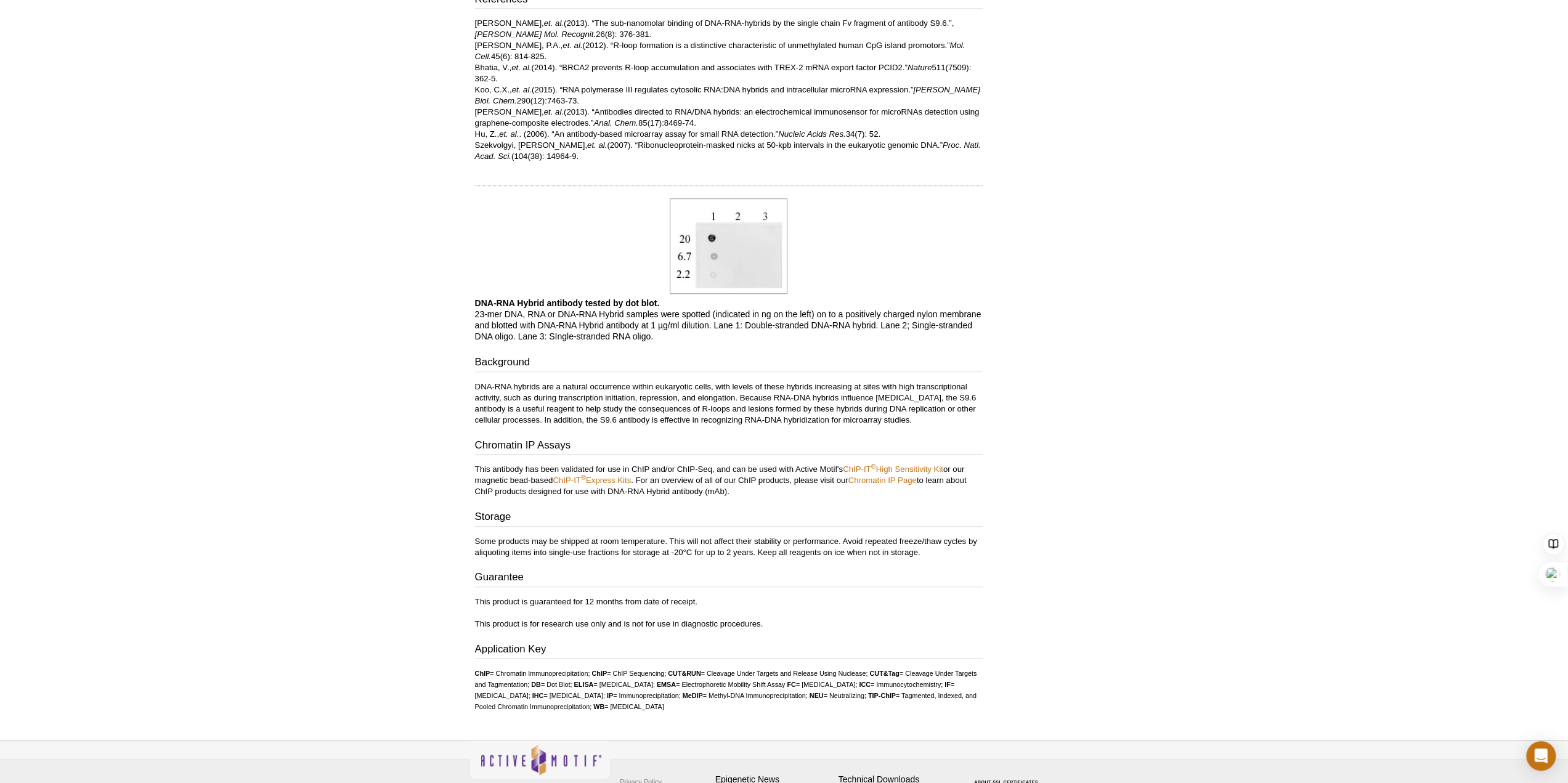
click at [805, 601] on p "This product is guaranteed for 12 months from date of receipt. This product is …" at bounding box center [729, 612] width 507 height 34
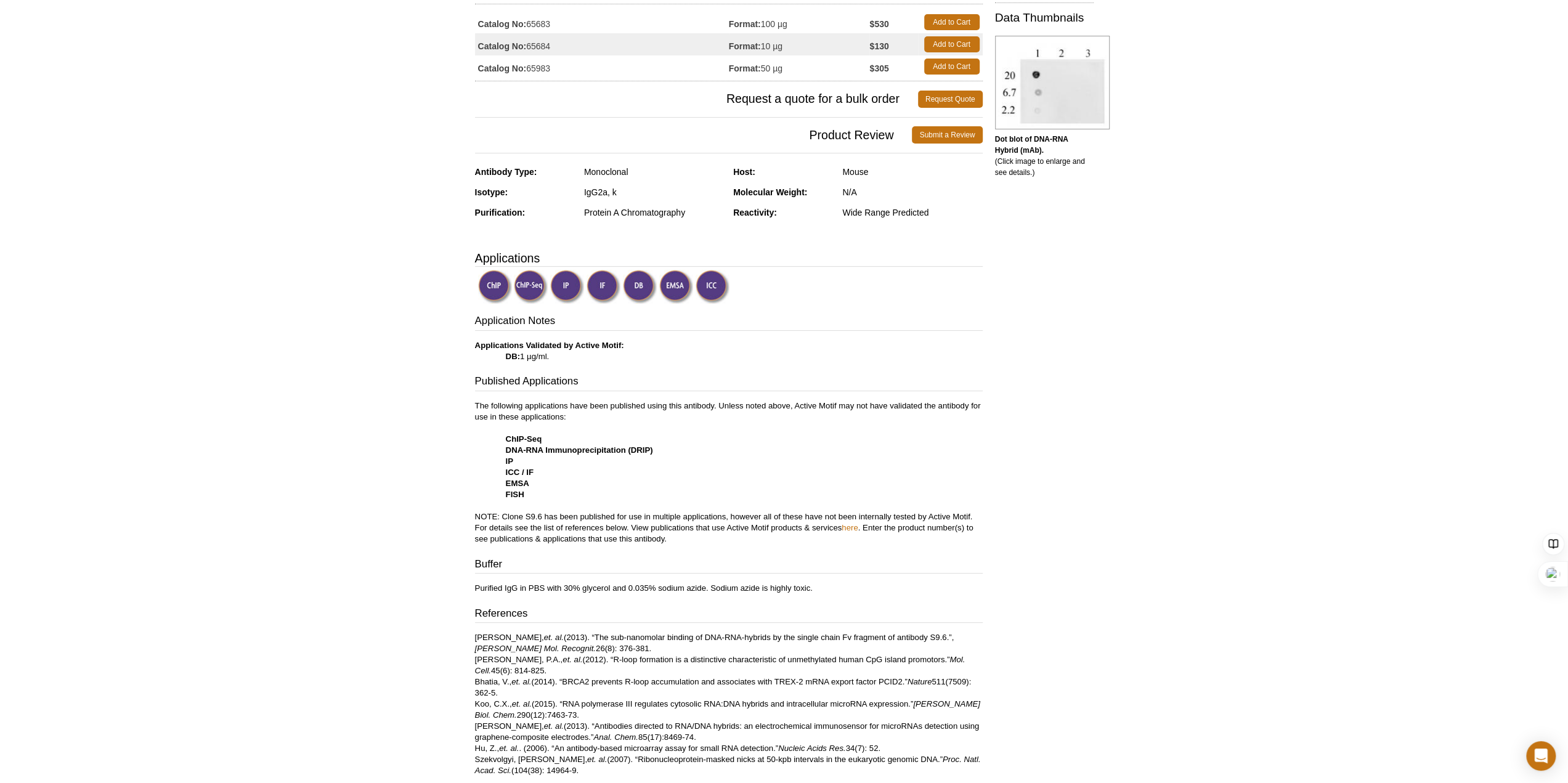
scroll to position [170, 0]
click at [789, 594] on p "Purified IgG in PBS with 30% glycerol and 0.035% sodium azide. Sodium azide is …" at bounding box center [729, 590] width 507 height 11
click at [784, 399] on div "Application Notes Applications Validated by Active Motif: DB: 1 µg/ml. Publishe…" at bounding box center [729, 546] width 507 height 462
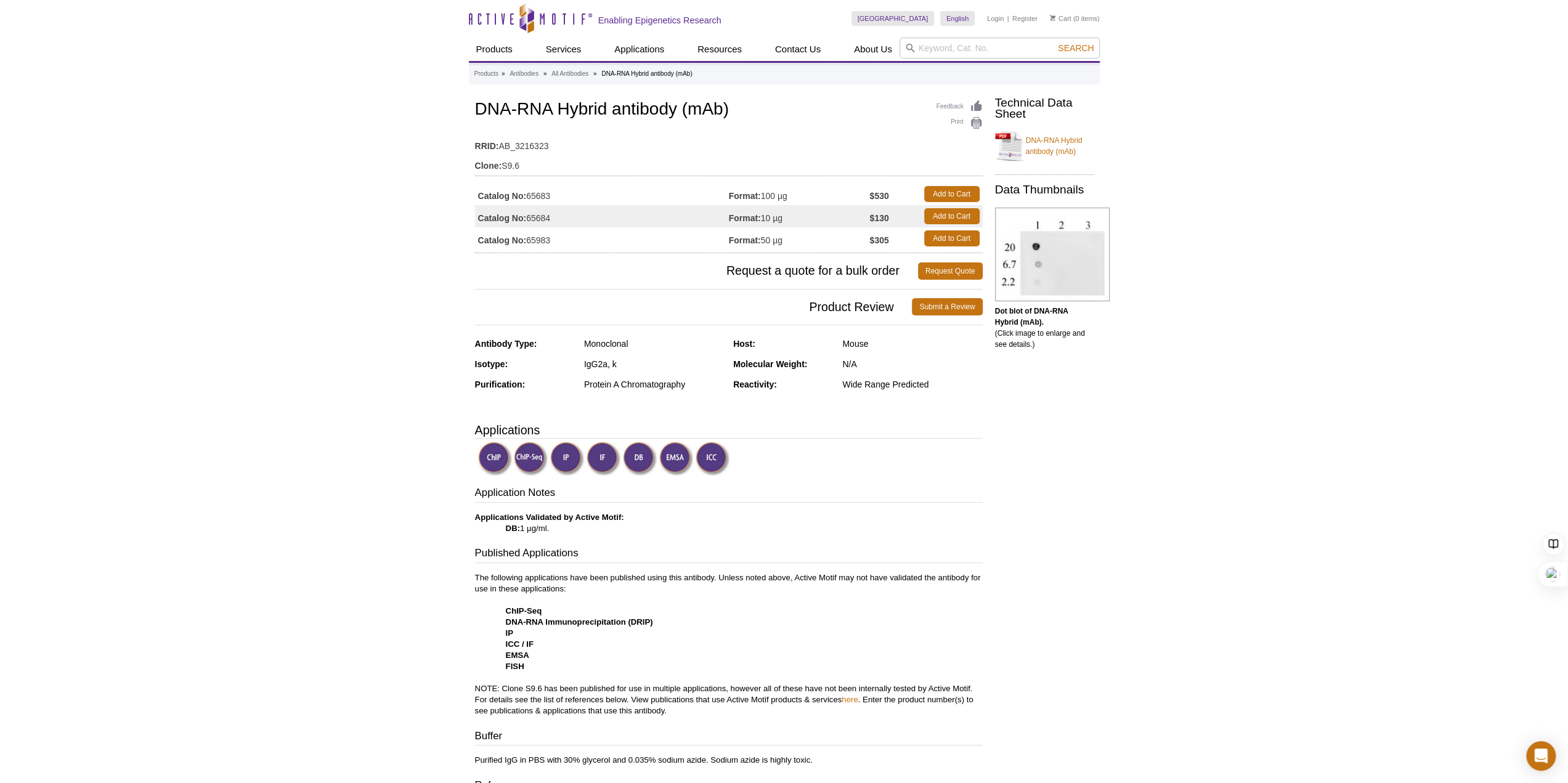
click at [914, 532] on p "Applications Validated by Active Motif: DB: 1 µg/ml." at bounding box center [729, 522] width 507 height 22
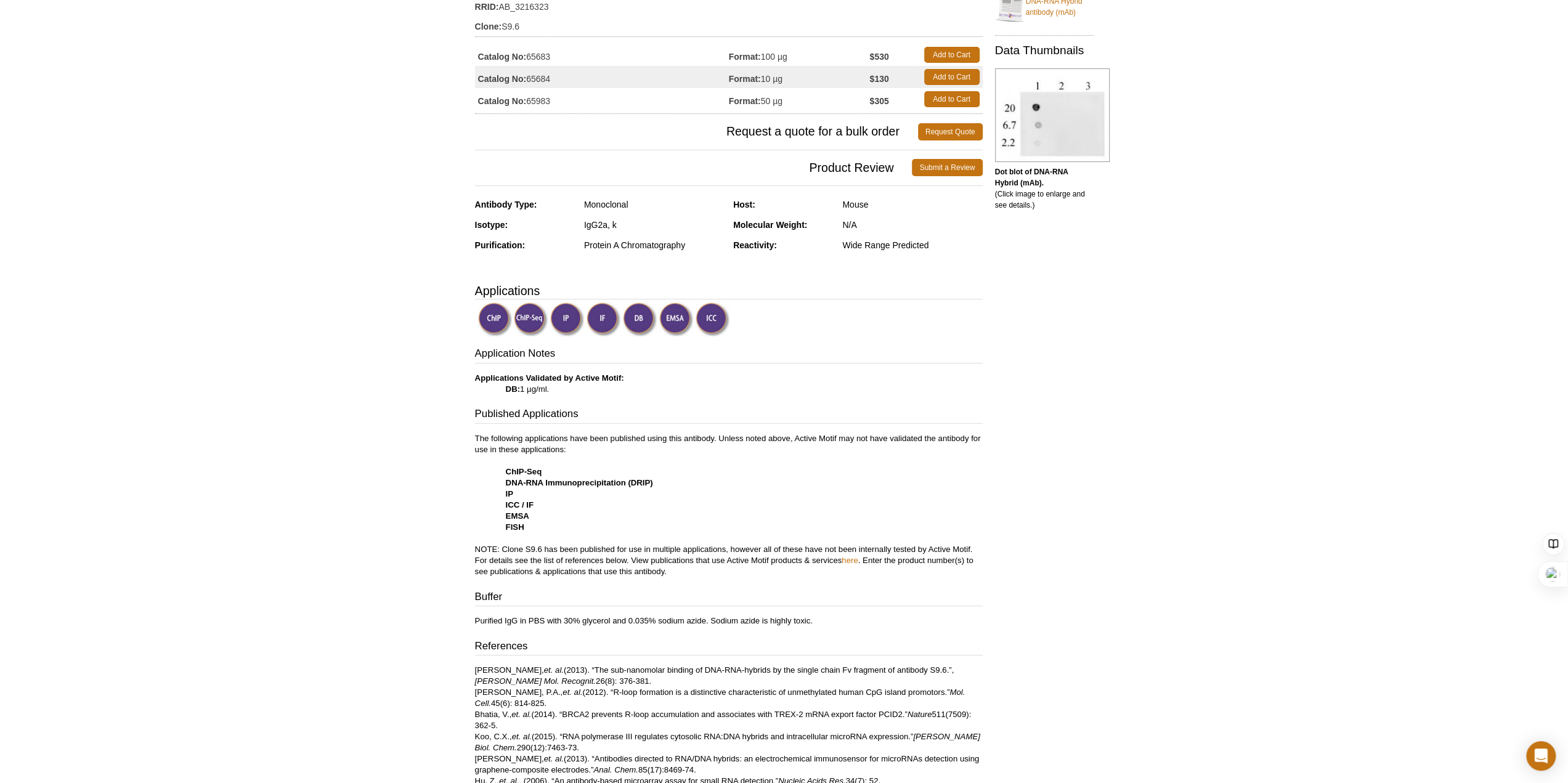
scroll to position [308, 0]
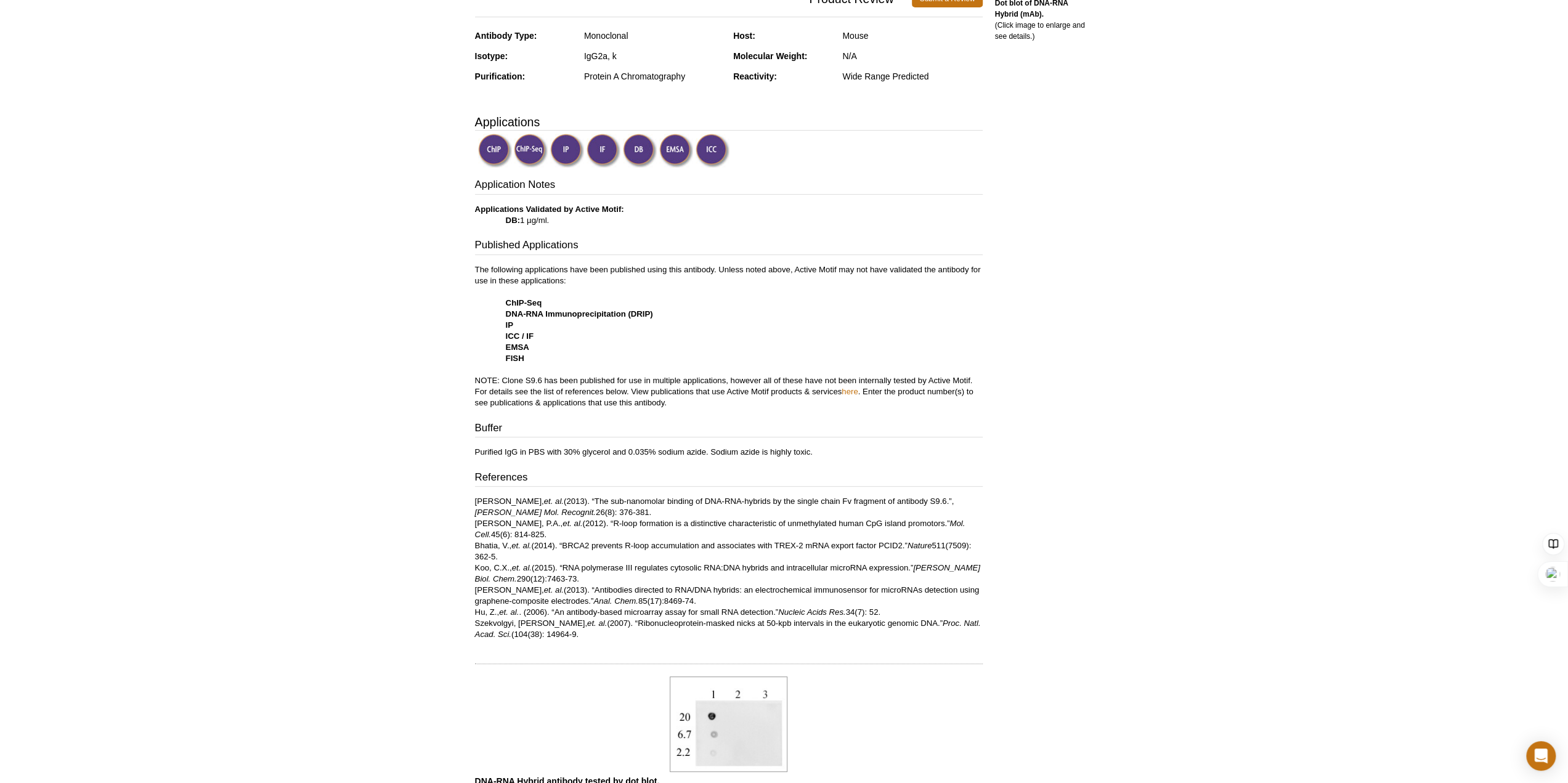
click at [691, 392] on p "The following applications have been published using this antibody. Unless note…" at bounding box center [729, 336] width 507 height 144
drag, startPoint x: 510, startPoint y: 380, endPoint x: 502, endPoint y: 381, distance: 8.1
click at [502, 381] on p "The following applications have been published using this antibody. Unless note…" at bounding box center [729, 336] width 507 height 144
drag, startPoint x: 500, startPoint y: 381, endPoint x: 700, endPoint y: 400, distance: 200.9
click at [700, 400] on p "The following applications have been published using this antibody. Unless note…" at bounding box center [729, 336] width 507 height 144
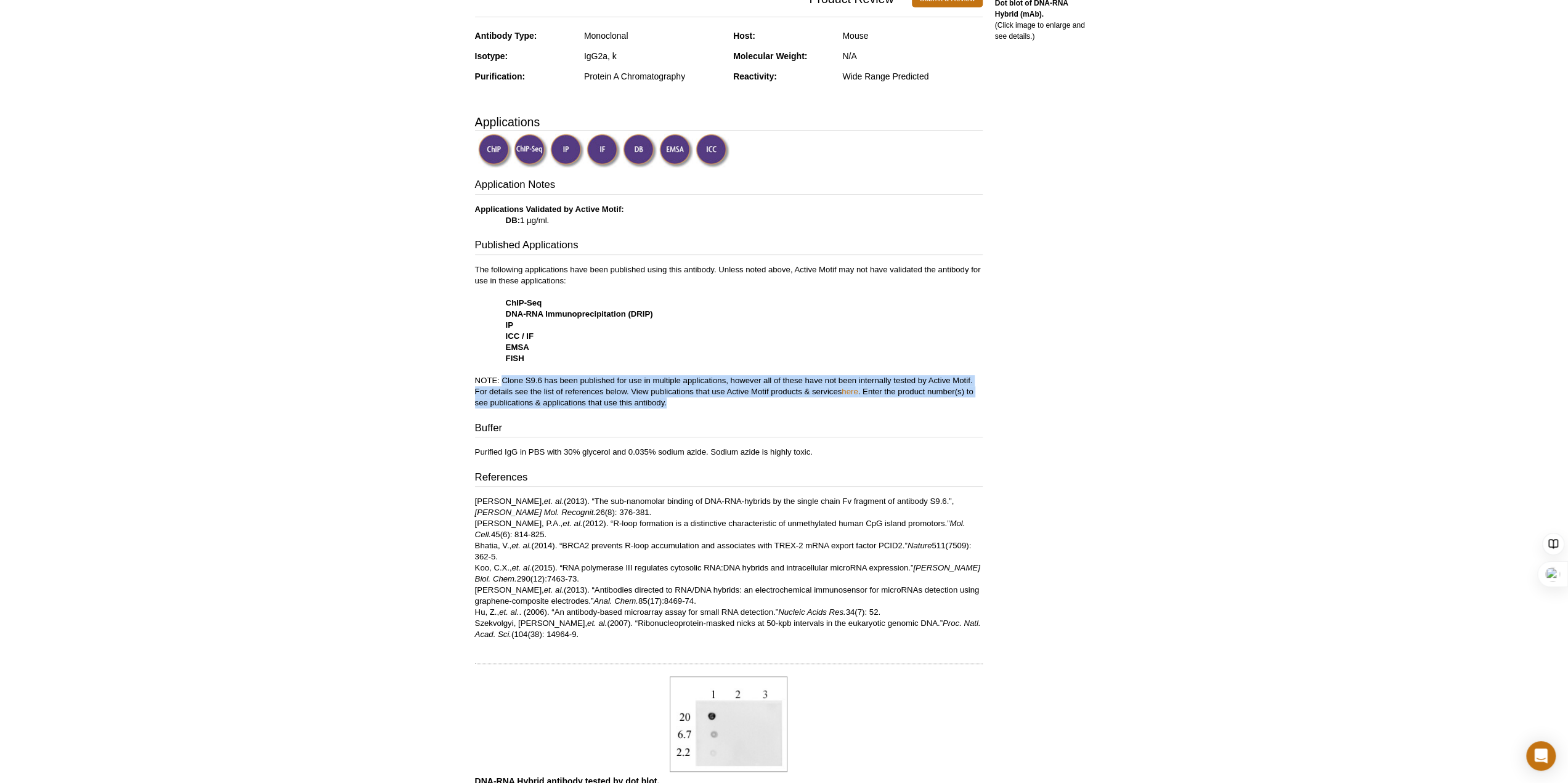
click at [700, 400] on p "The following applications have been published using this antibody. Unless note…" at bounding box center [729, 336] width 507 height 144
click at [689, 357] on p "The following applications have been published using this antibody. Unless note…" at bounding box center [729, 336] width 507 height 144
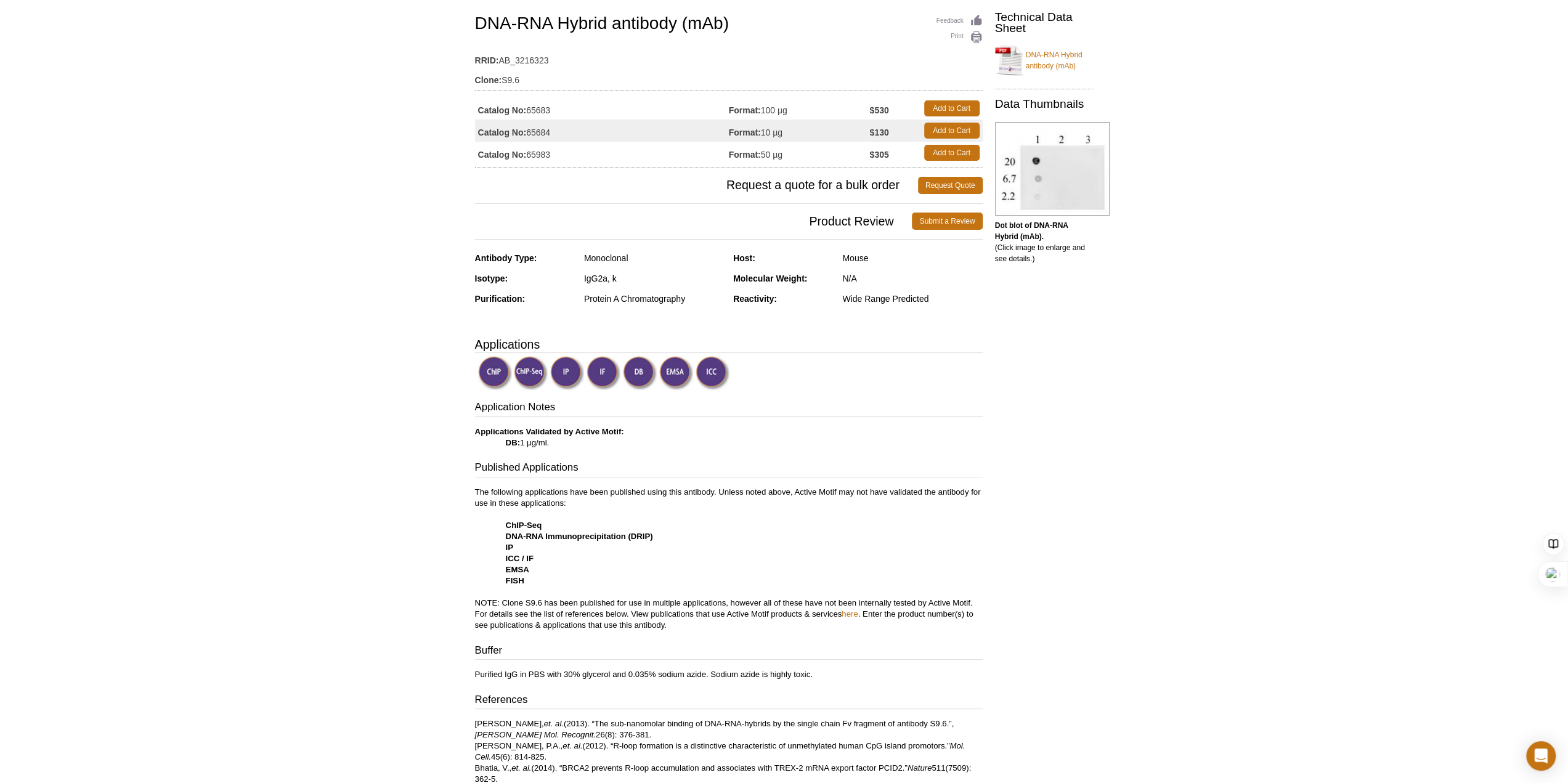
scroll to position [185, 0]
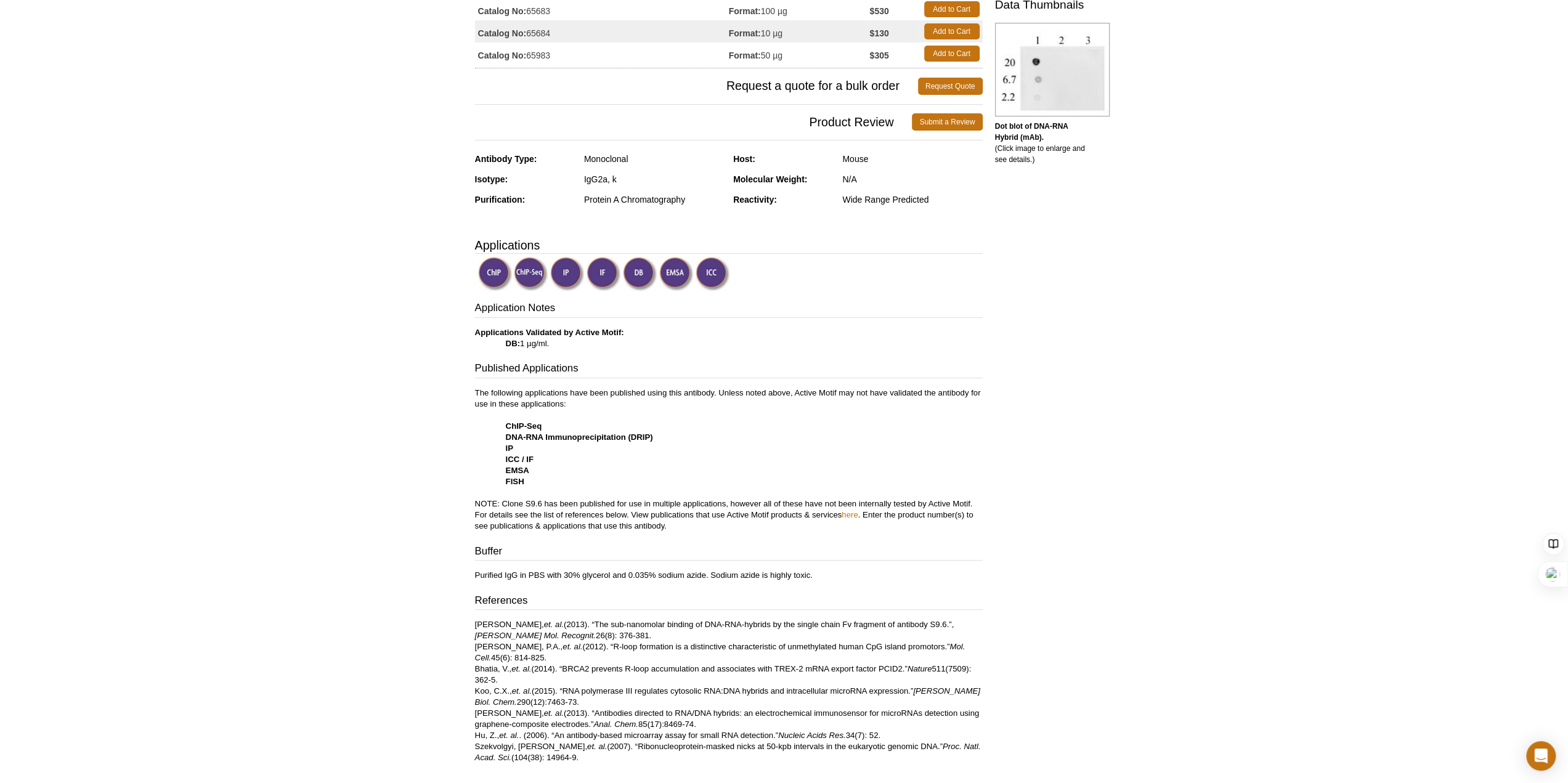
click at [694, 369] on h3 "Published Applications" at bounding box center [729, 369] width 507 height 17
click at [681, 359] on div "Application Notes Applications Validated by Active Motif: DB: 1 µg/ml. Publishe…" at bounding box center [729, 532] width 507 height 462
click at [632, 476] on p "The following applications have been published using this antibody. Unless note…" at bounding box center [729, 459] width 507 height 144
drag, startPoint x: 578, startPoint y: 499, endPoint x: 748, endPoint y: 520, distance: 171.3
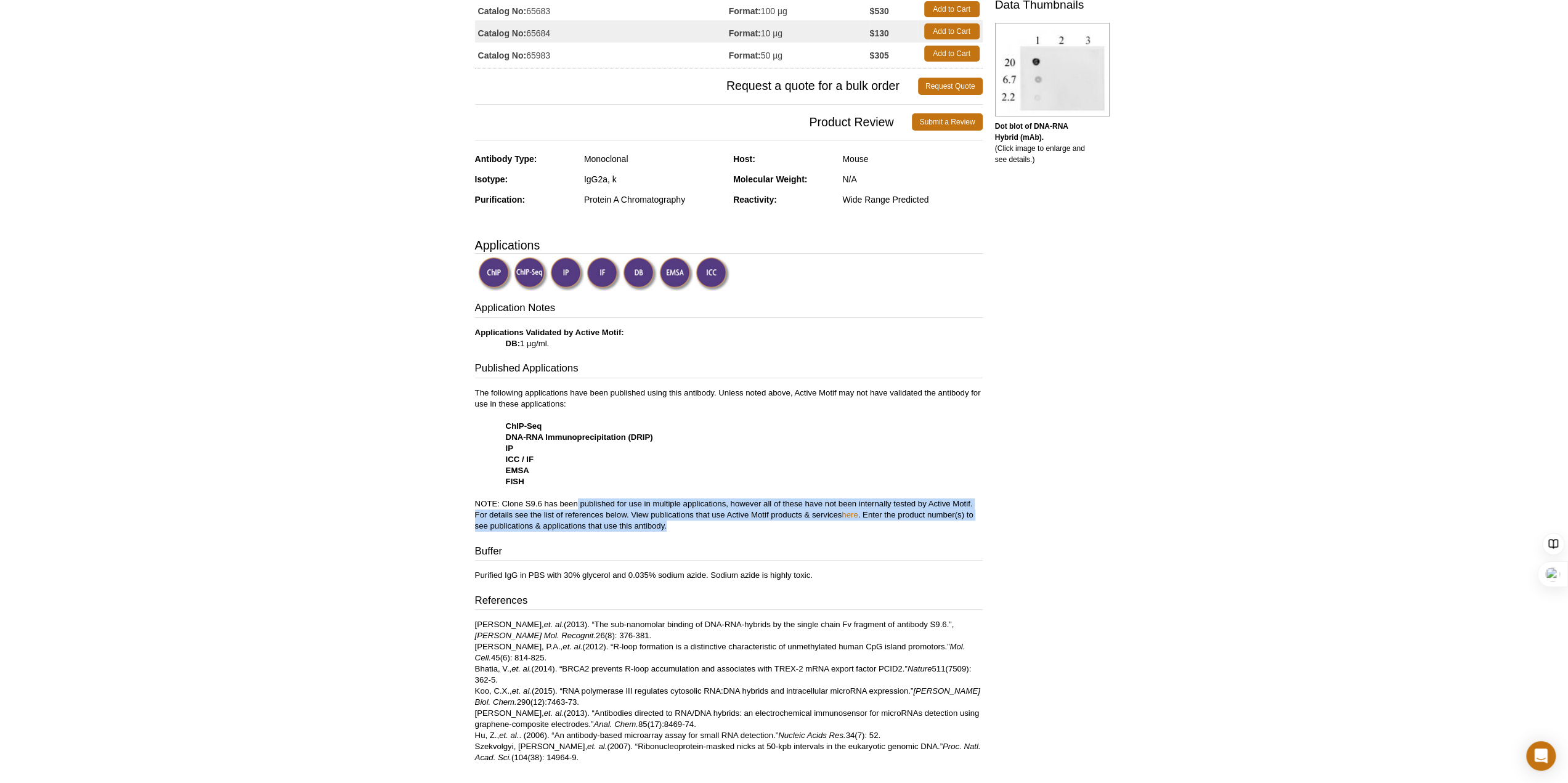
click at [748, 520] on p "The following applications have been published using this antibody. Unless note…" at bounding box center [729, 459] width 507 height 144
click at [849, 510] on link "here" at bounding box center [850, 514] width 16 height 9
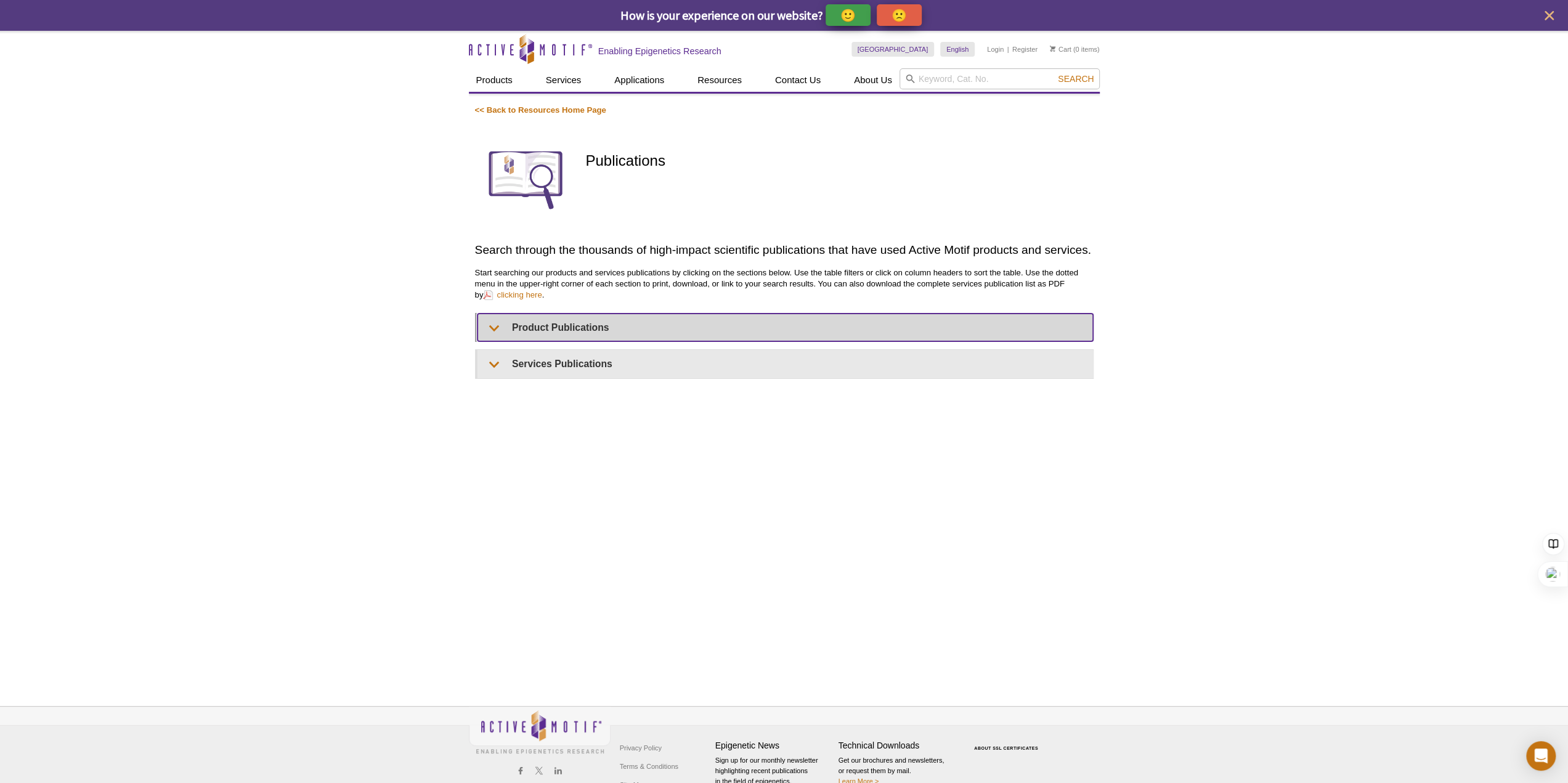
click at [585, 328] on summary "Product Publications" at bounding box center [785, 327] width 615 height 28
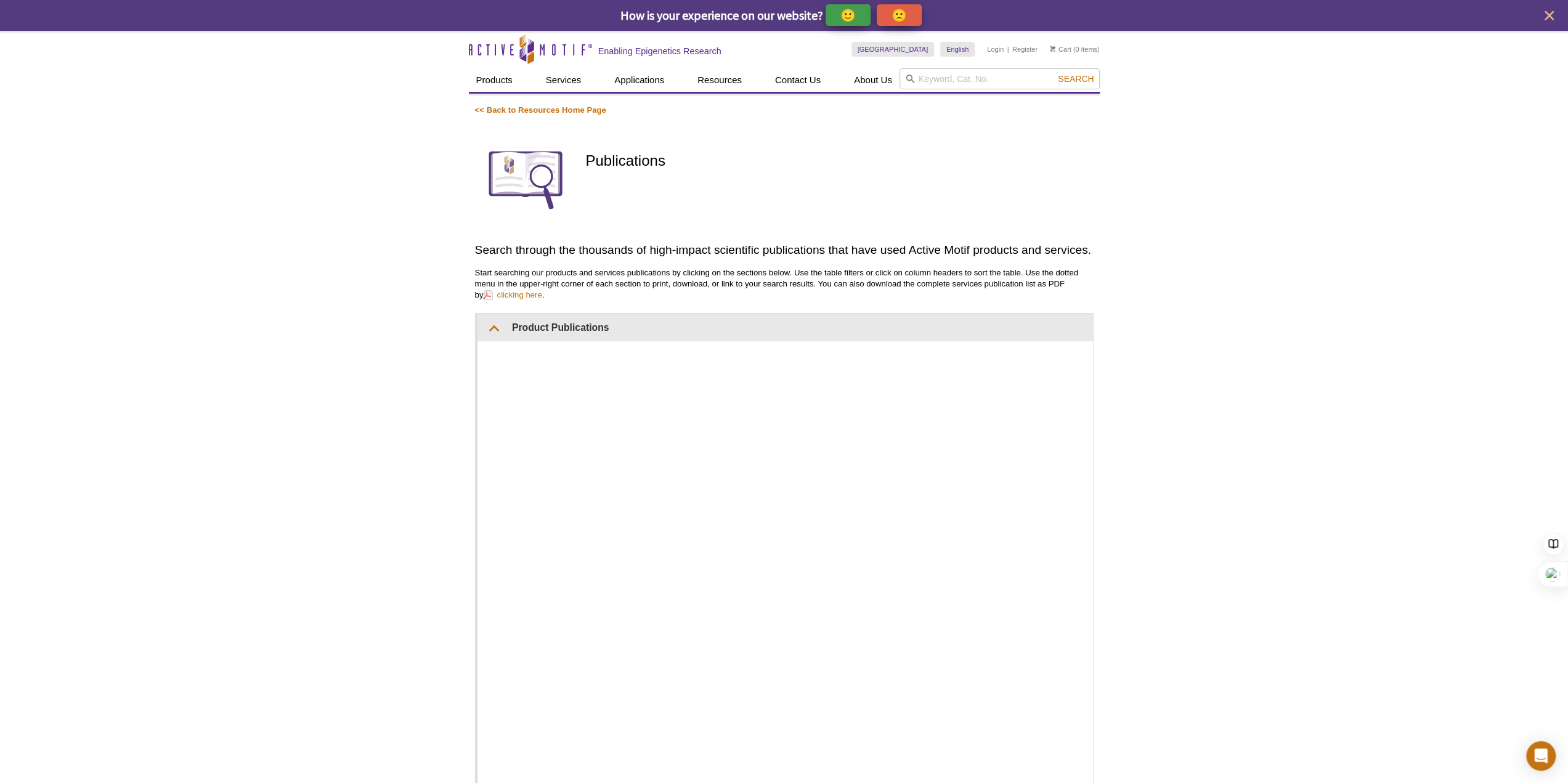
click at [1286, 389] on div "Active Motif Logo Enabling Epigenetics Research 0 Search Skip to content Active…" at bounding box center [784, 522] width 1568 height 983
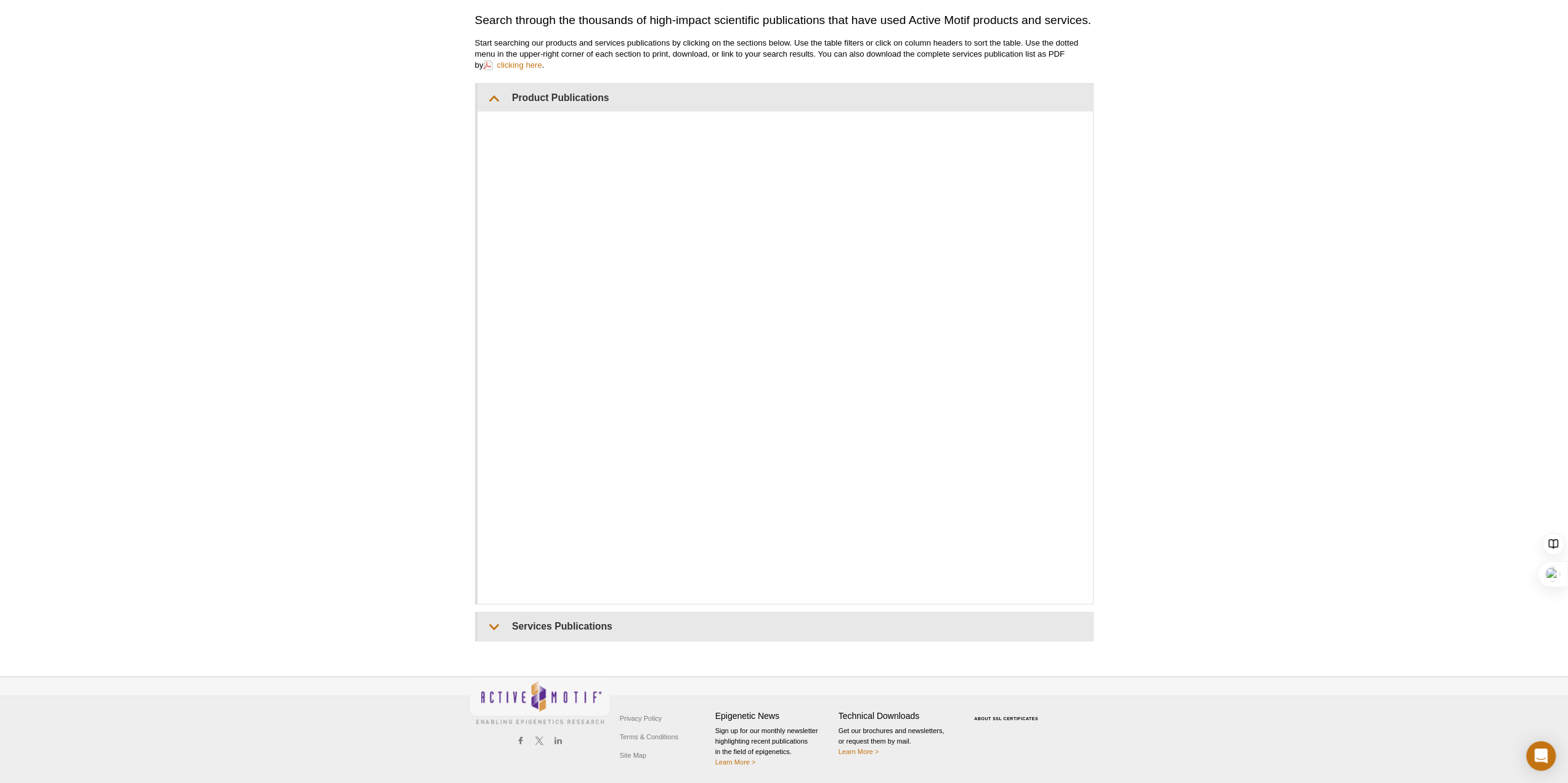
click at [1286, 387] on div "Active Motif Logo Enabling Epigenetics Research 0 Search Skip to content Active…" at bounding box center [784, 293] width 1568 height 983
click at [1228, 346] on div "Active Motif Logo Enabling Epigenetics Research 0 Search Skip to content Active…" at bounding box center [784, 293] width 1568 height 983
click at [1227, 346] on div "Active Motif Logo Enabling Epigenetics Research 0 Search Skip to content Active…" at bounding box center [784, 293] width 1568 height 983
click at [1315, 196] on div "Active Motif Logo Enabling Epigenetics Research 0 Search Skip to content Active…" at bounding box center [784, 293] width 1568 height 983
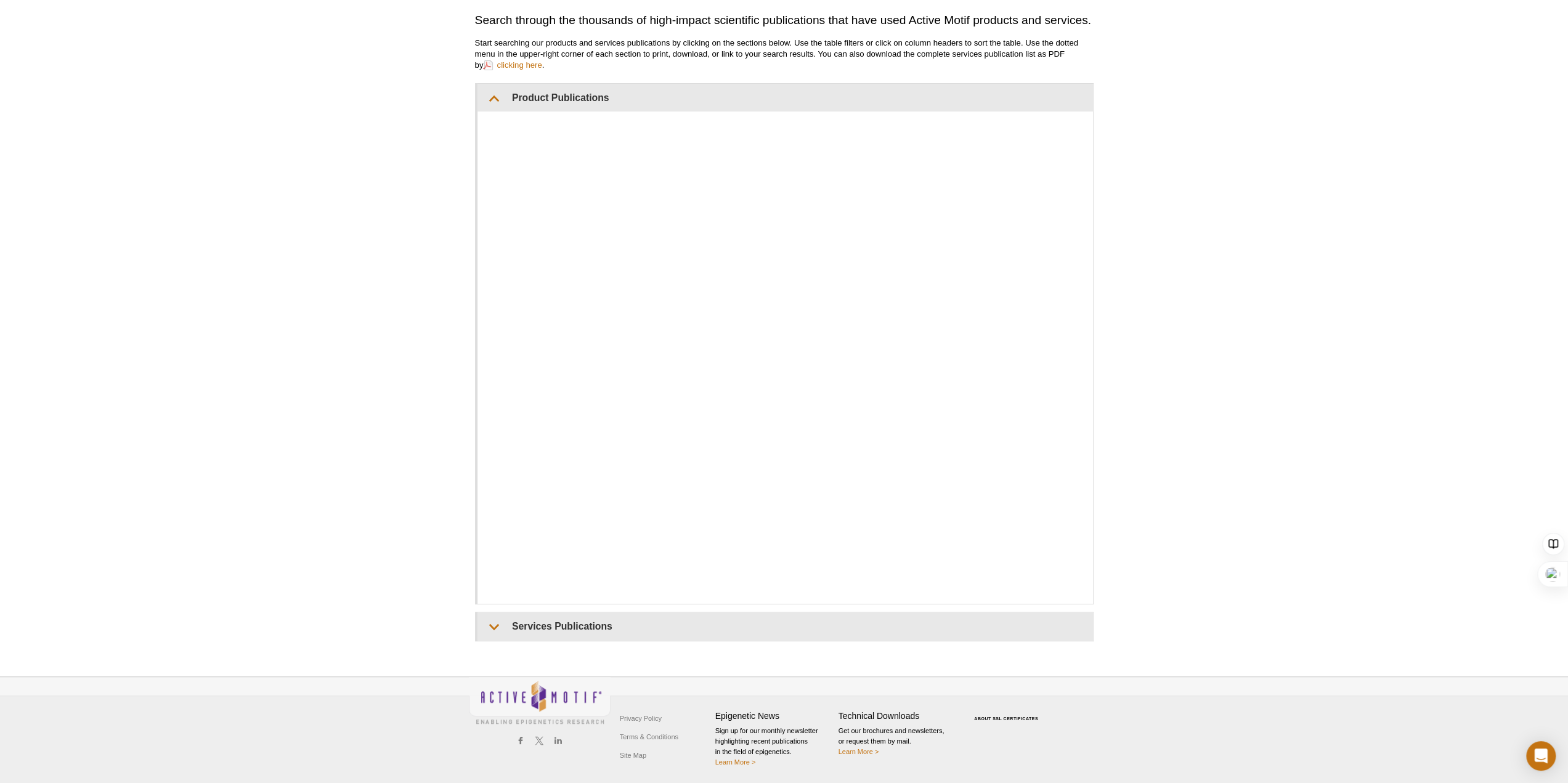
scroll to position [0, 0]
